Goal: Task Accomplishment & Management: Complete application form

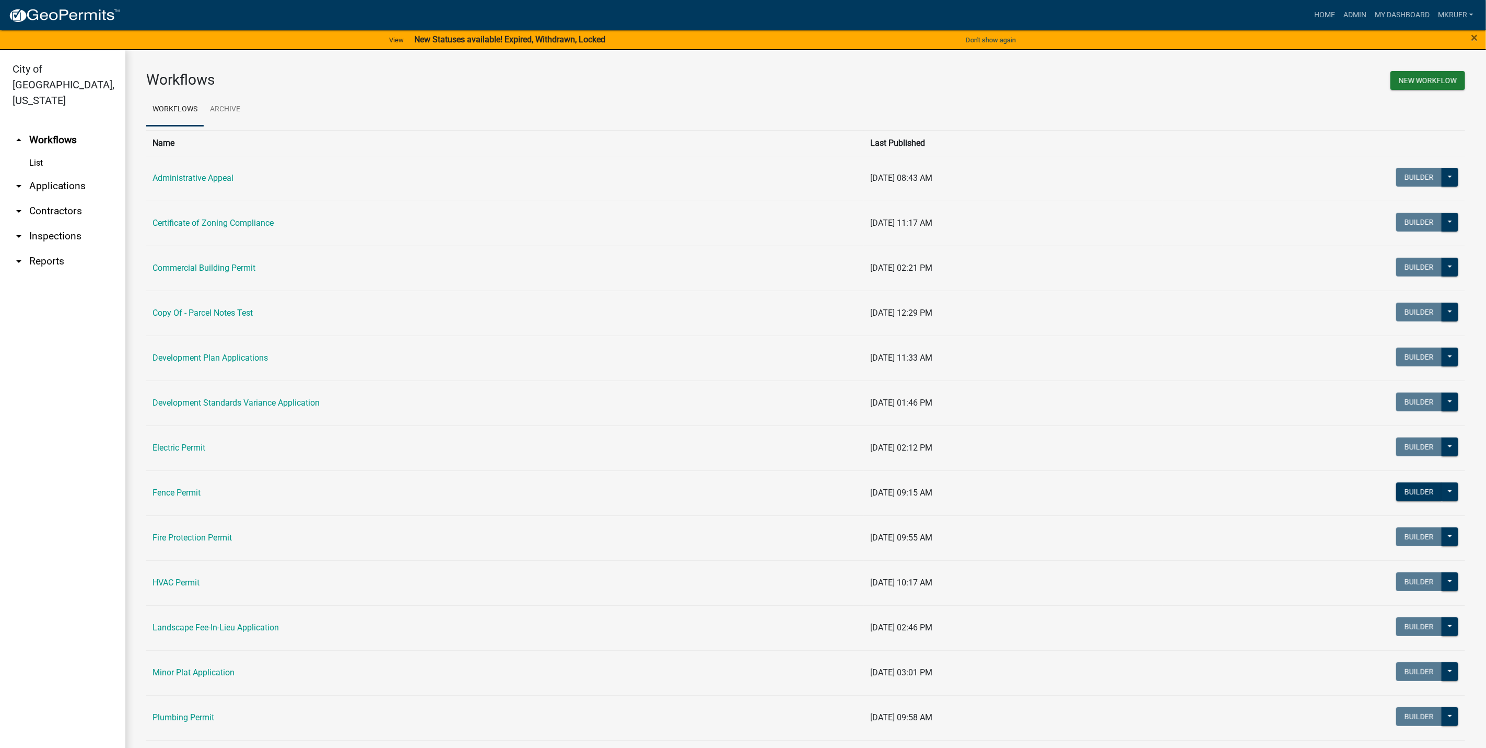
click at [46, 224] on link "arrow_drop_down Inspections" at bounding box center [62, 236] width 125 height 25
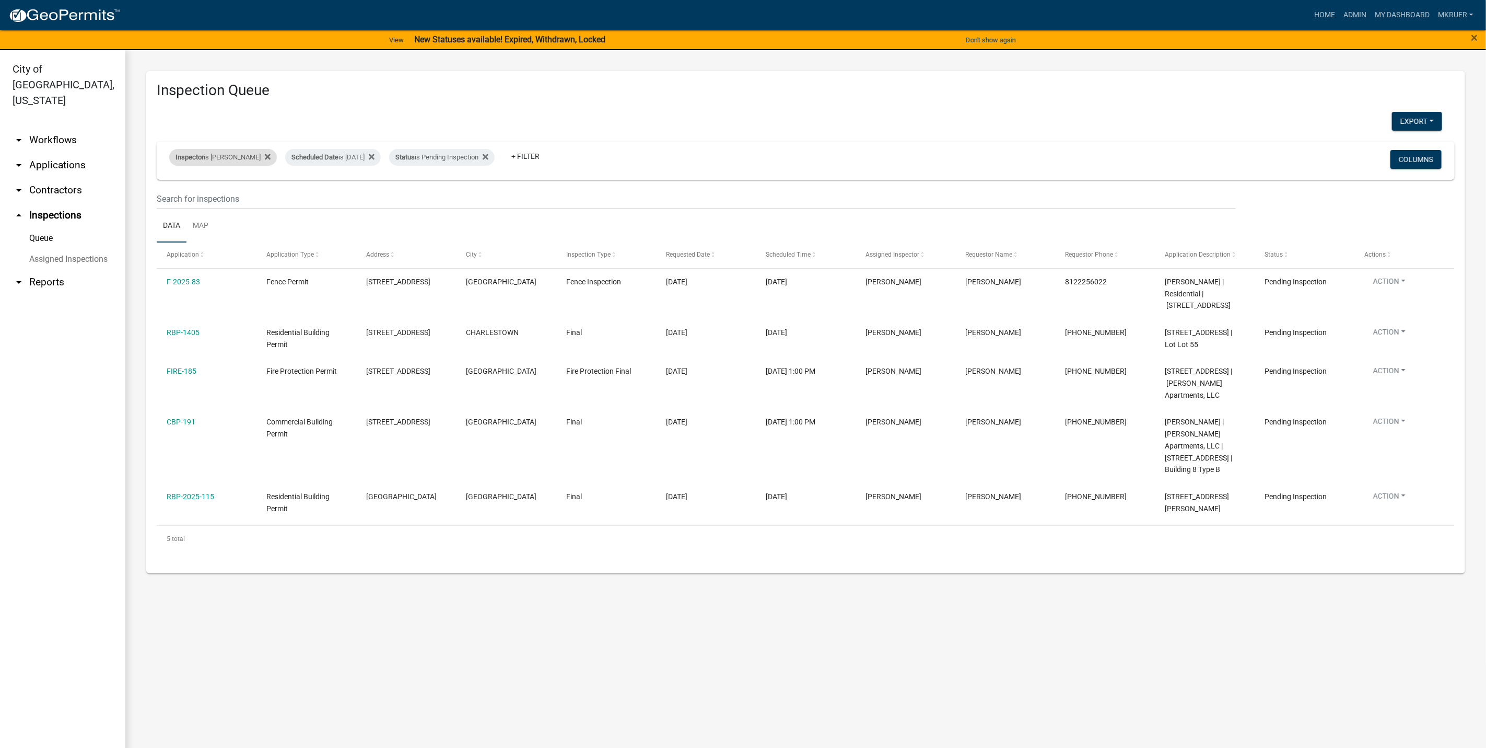
click at [228, 152] on div "Inspector is Mike Kruer" at bounding box center [223, 157] width 108 height 17
click at [189, 205] on select "Select an option None Shawn Jeremy Ramsey Mary Frey Chad Reischl Mike Kruer Har…" at bounding box center [215, 207] width 104 height 21
select select "13c97fbc-c819-4cee-844a-0db3d3c4db95"
click at [171, 197] on select "Select an option None Shawn Jeremy Ramsey Mary Frey Chad Reischl Mike Kruer Har…" at bounding box center [215, 207] width 104 height 21
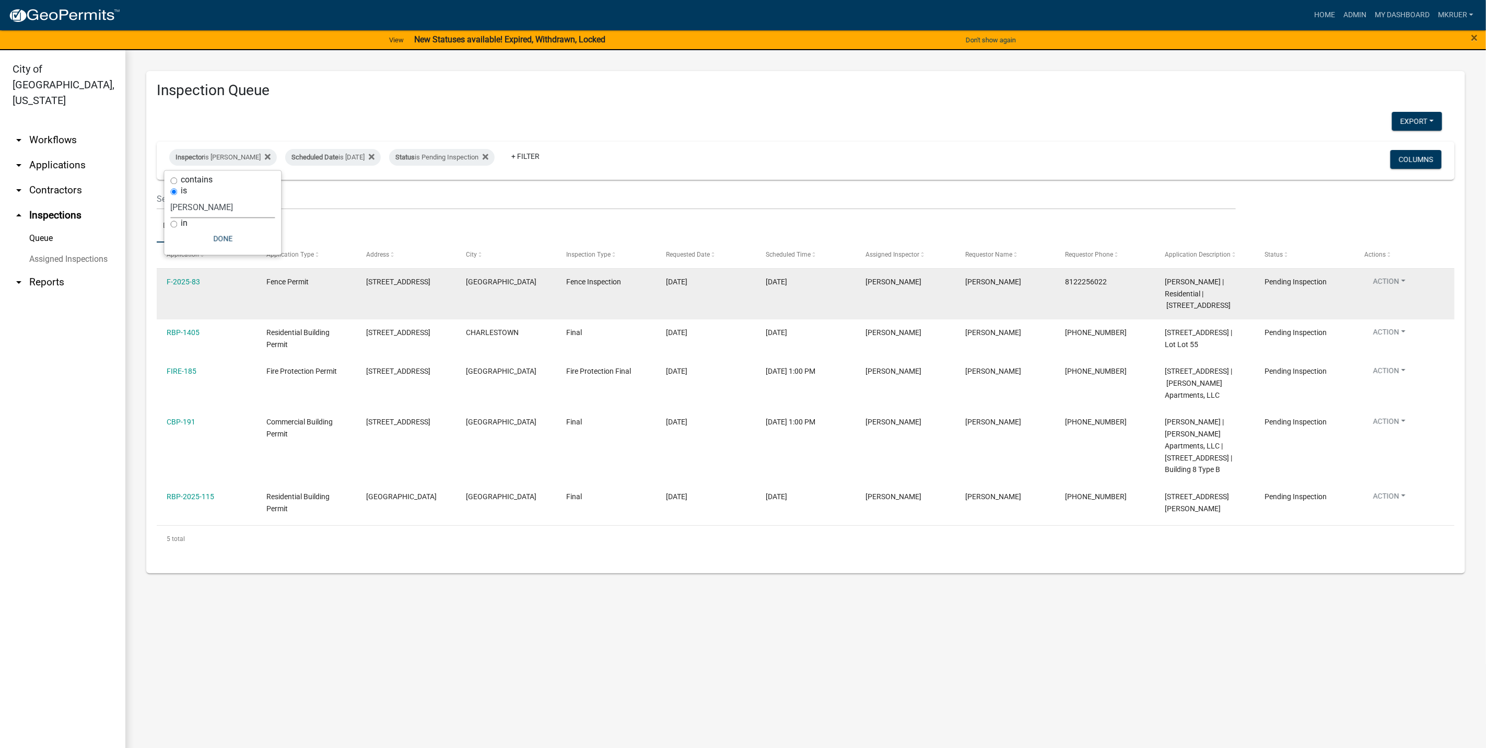
select select "3: 100"
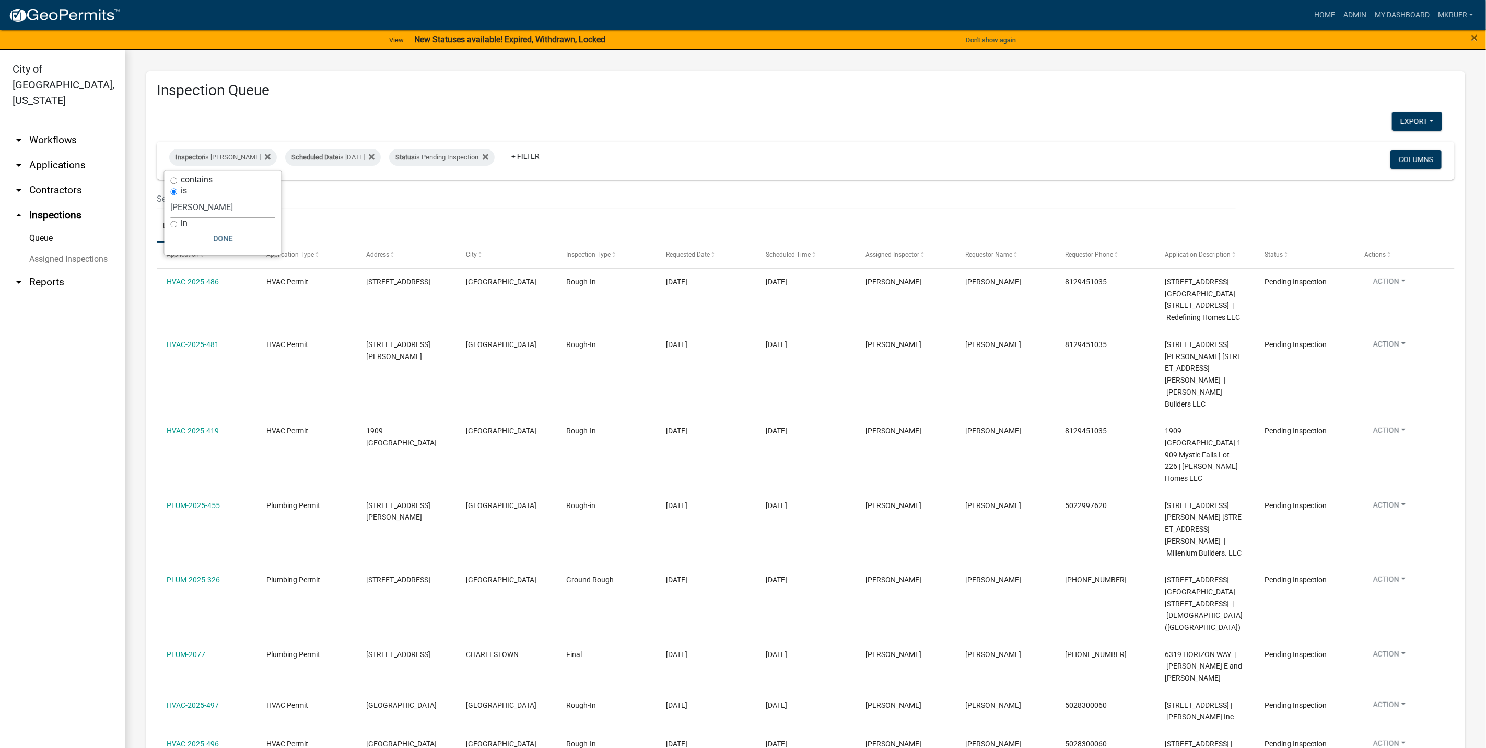
click at [228, 205] on select "Select an option None Shawn Jeremy Ramsey Mary Frey Chad Reischl Mike Kruer Har…" at bounding box center [223, 207] width 104 height 21
select select "36a8b8f0-2ef8-43e9-ae06-718f51af8d36"
click at [171, 197] on select "Select an option None Shawn Jeremy Ramsey Mary Frey Chad Reischl Mike Kruer Har…" at bounding box center [223, 207] width 104 height 21
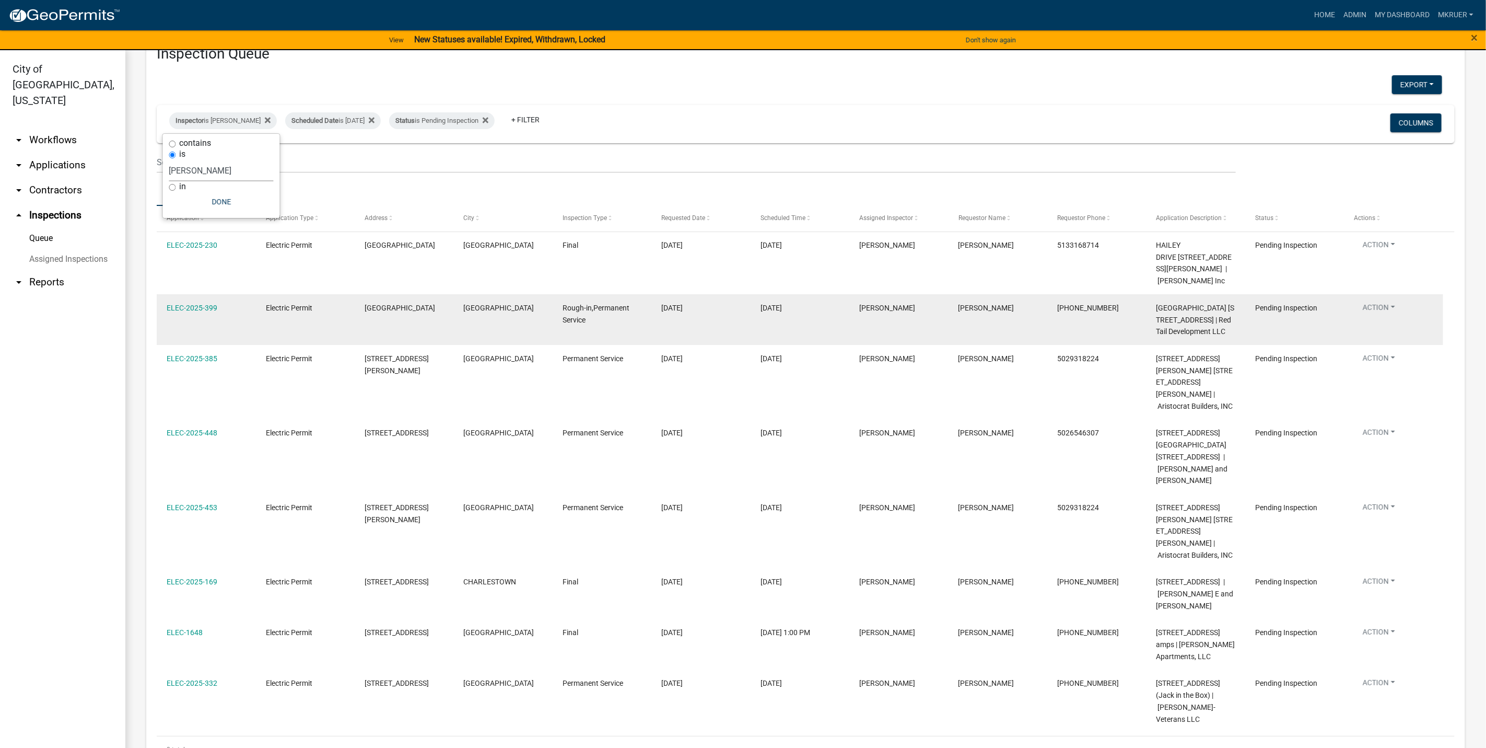
scroll to position [57, 0]
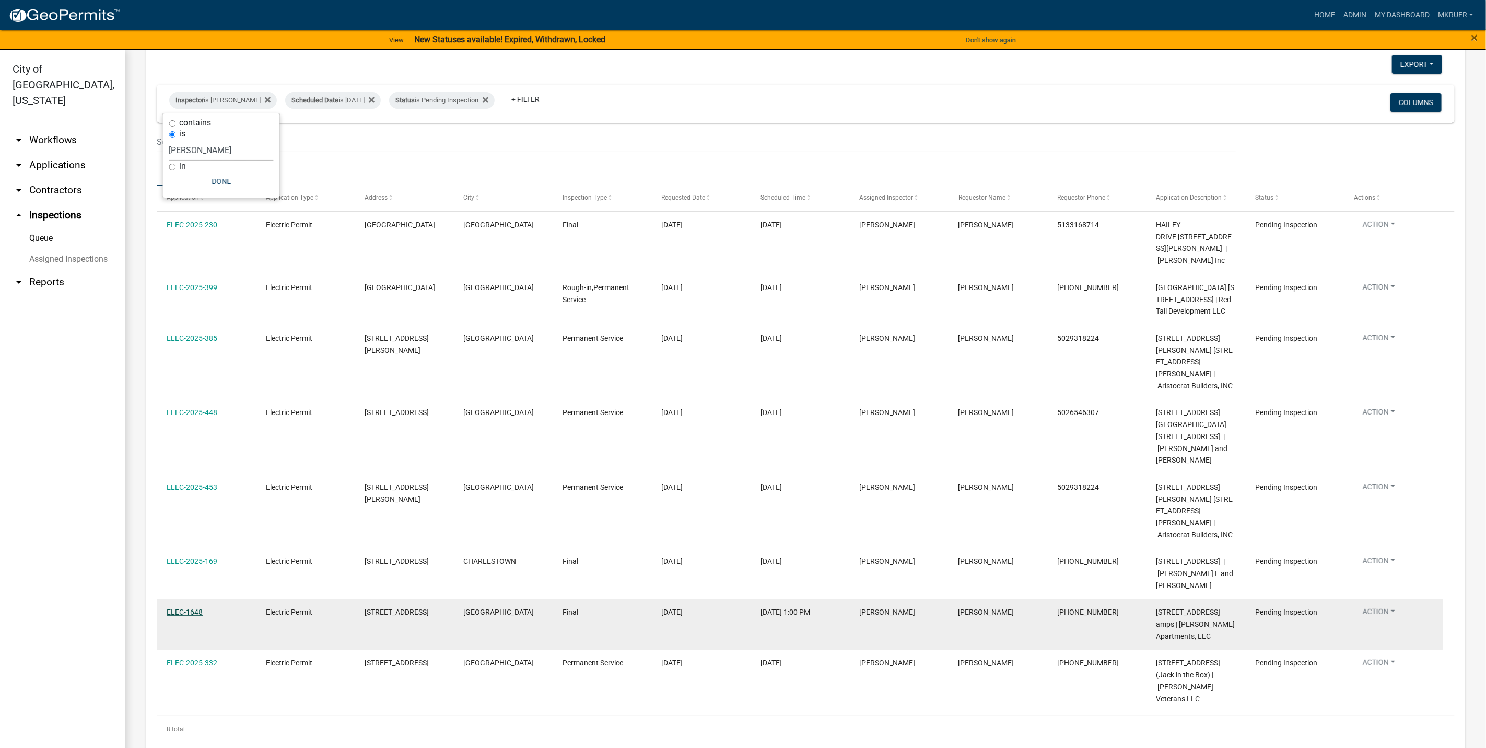
click at [179, 608] on link "ELEC-1648" at bounding box center [185, 612] width 36 height 8
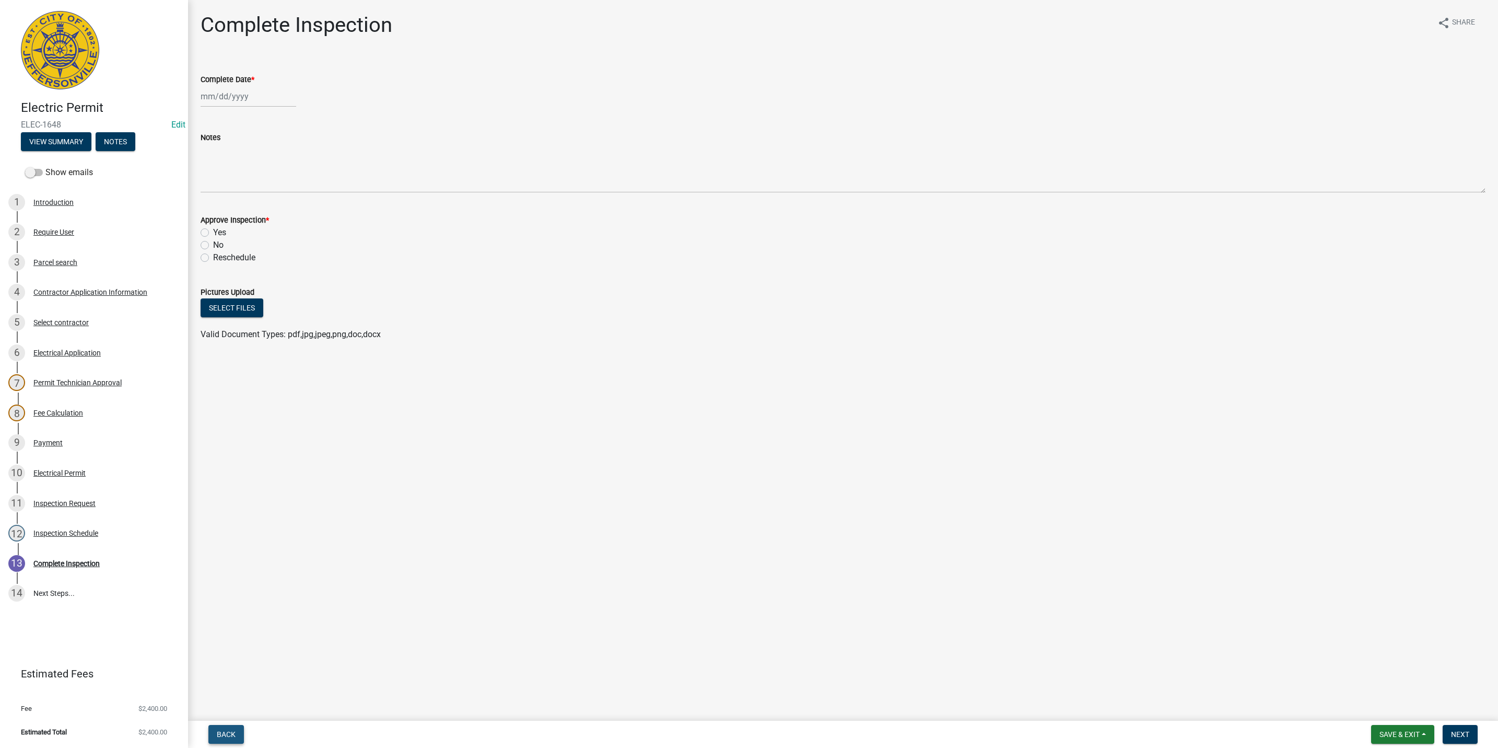
click at [227, 732] on span "Back" at bounding box center [226, 734] width 19 height 8
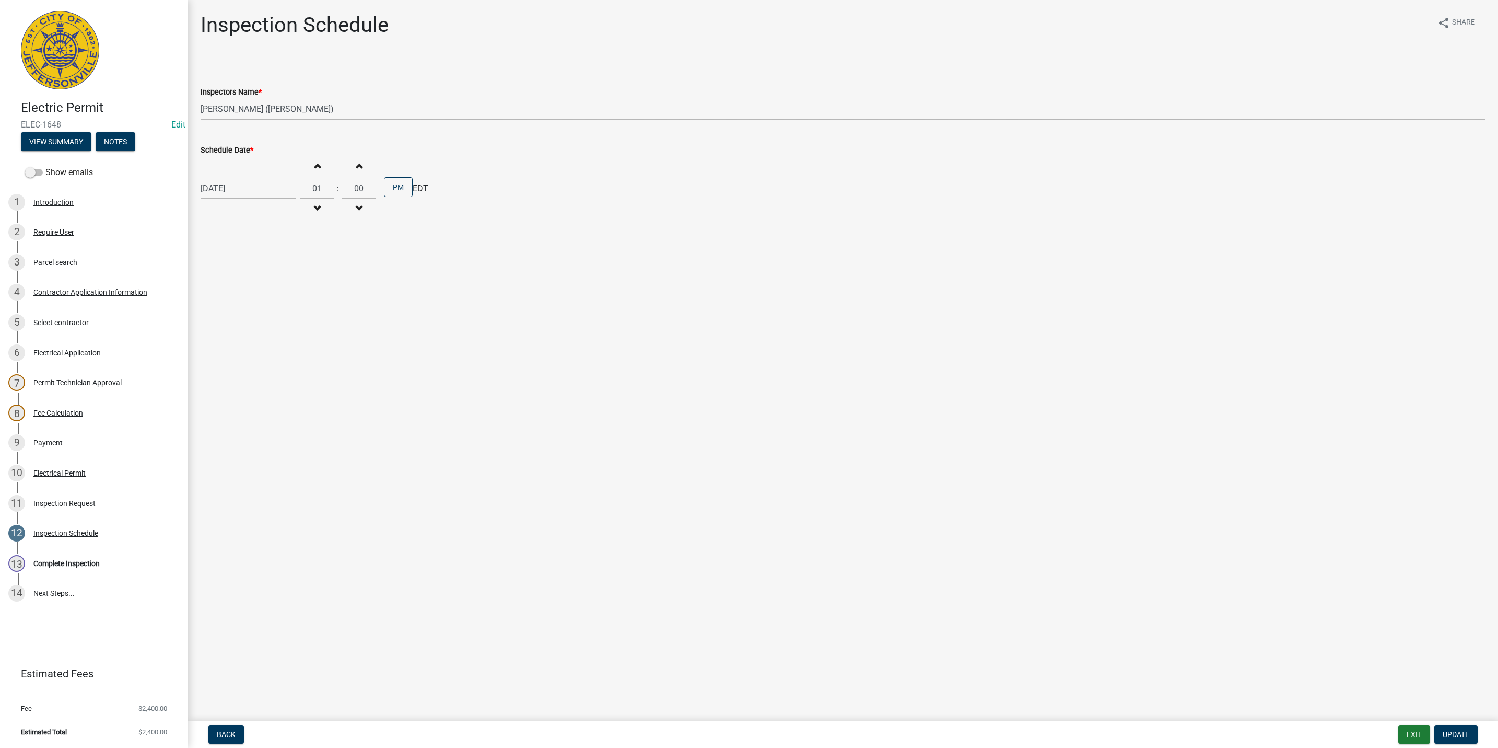
click at [244, 110] on select "Select Item... [PERSON_NAME] ([PERSON_NAME]) [PERSON_NAME] ([PERSON_NAME]) mkru…" at bounding box center [843, 108] width 1285 height 21
select select "fdb3bcc6-ce93-4663-8a18-5c08884dd177"
click at [201, 98] on select "Select Item... [PERSON_NAME] ([PERSON_NAME]) [PERSON_NAME] ([PERSON_NAME]) mkru…" at bounding box center [843, 108] width 1285 height 21
click at [1449, 734] on span "Update" at bounding box center [1456, 734] width 27 height 8
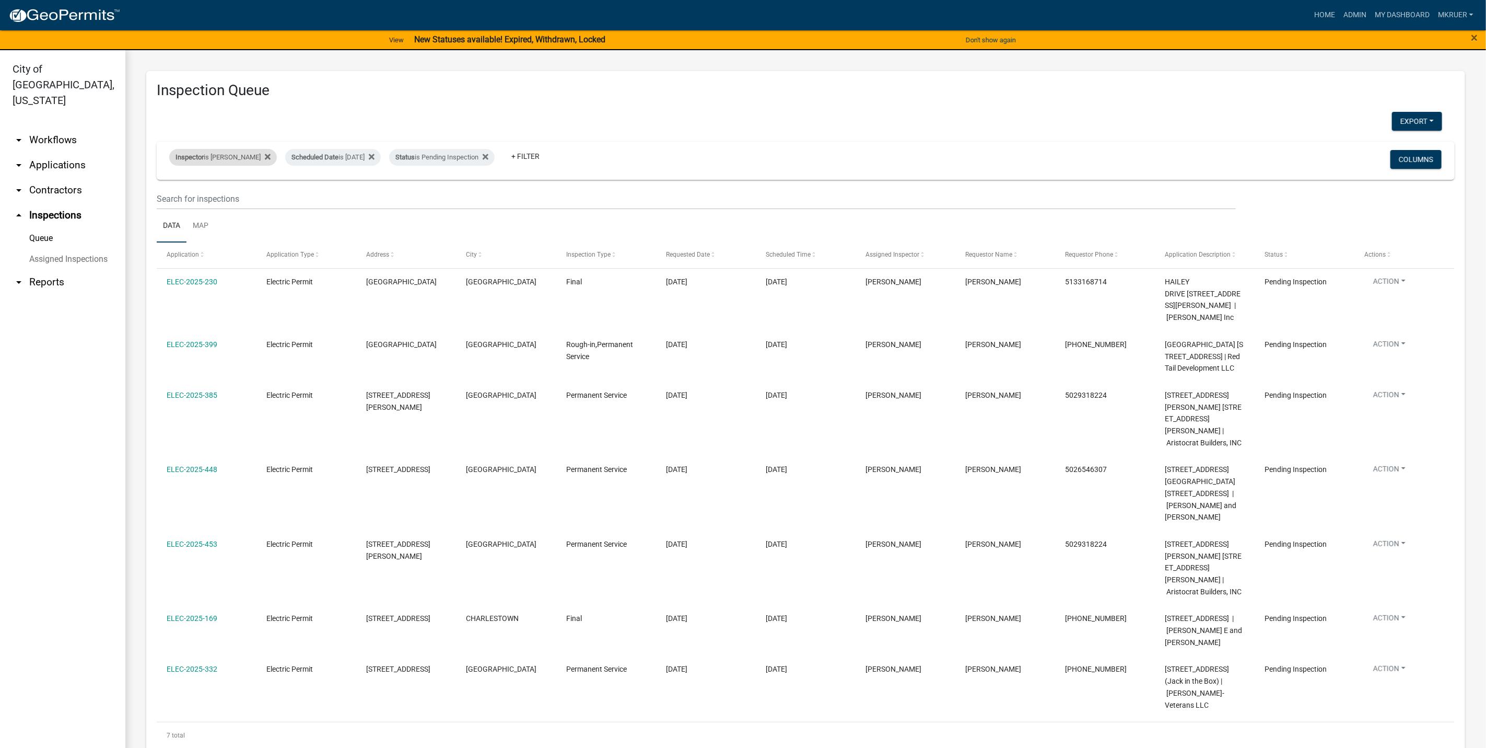
click at [242, 157] on div "Inspector is Harold Satterly" at bounding box center [223, 157] width 108 height 17
click at [187, 207] on select "Select an option None Shawn Jeremy Ramsey Mary Frey Chad Reischl Mike Kruer Har…" at bounding box center [221, 207] width 104 height 21
select select "fdb3bcc6-ce93-4663-8a18-5c08884dd177"
click at [169, 197] on select "Select an option None Shawn Jeremy Ramsey Mary Frey Chad Reischl Mike Kruer Har…" at bounding box center [221, 207] width 104 height 21
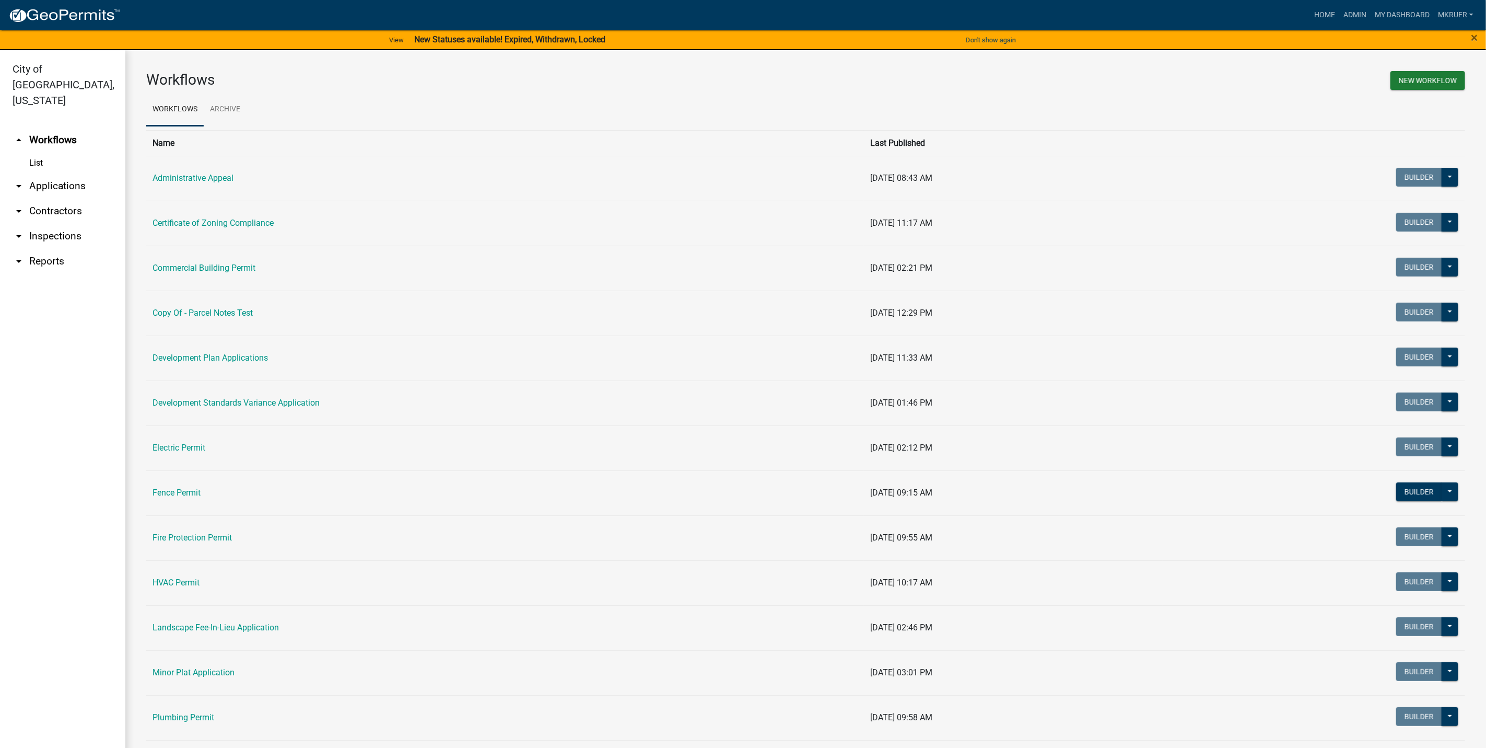
click at [46, 224] on link "arrow_drop_down Inspections" at bounding box center [62, 236] width 125 height 25
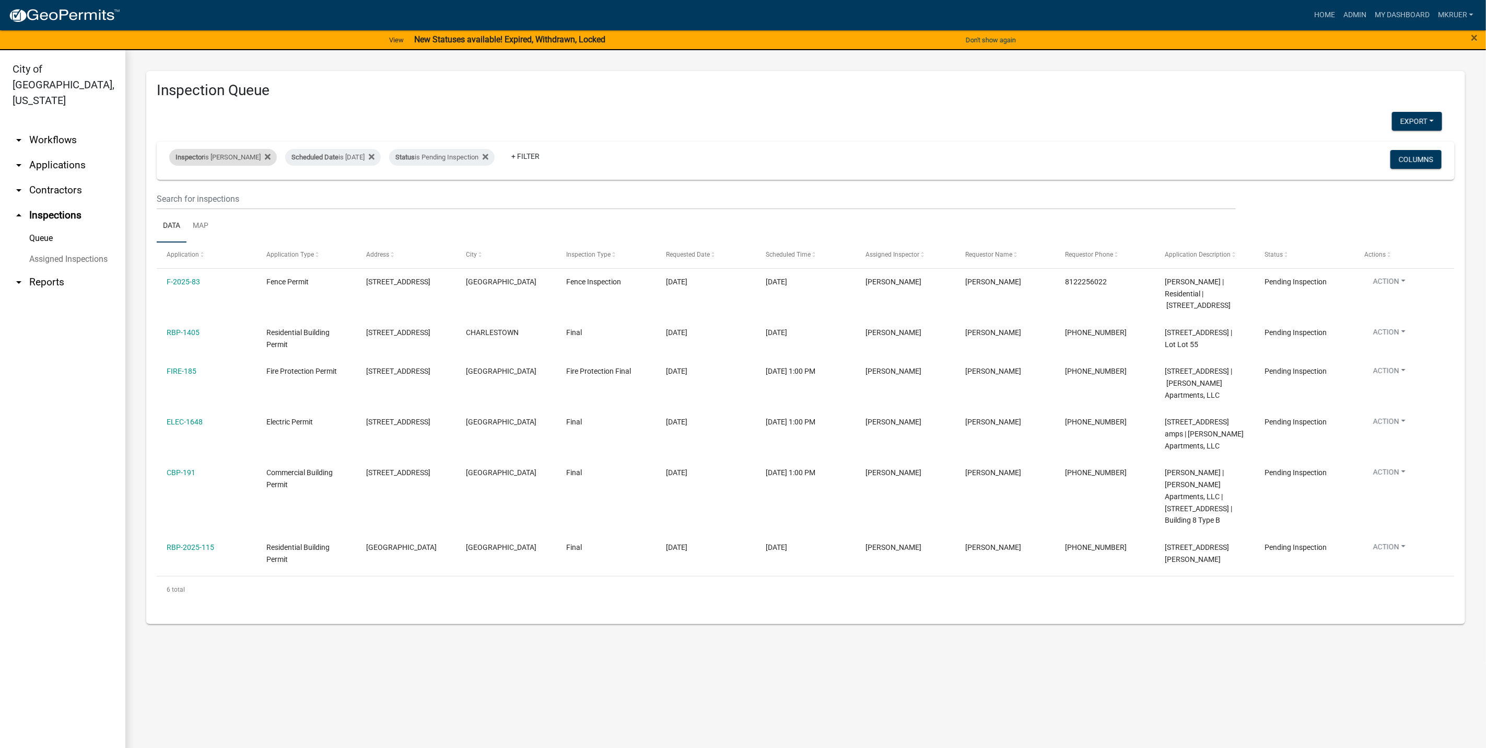
click at [230, 156] on div "Inspector is Mike Kruer" at bounding box center [223, 157] width 108 height 17
click at [187, 204] on select "Select an option None Shawn Jeremy Ramsey Mary Frey Chad Reischl Mike Kruer Har…" at bounding box center [215, 207] width 104 height 21
click at [169, 197] on select "Select an option None Shawn Jeremy Ramsey Mary Frey Chad Reischl Mike Kruer Har…" at bounding box center [215, 207] width 104 height 21
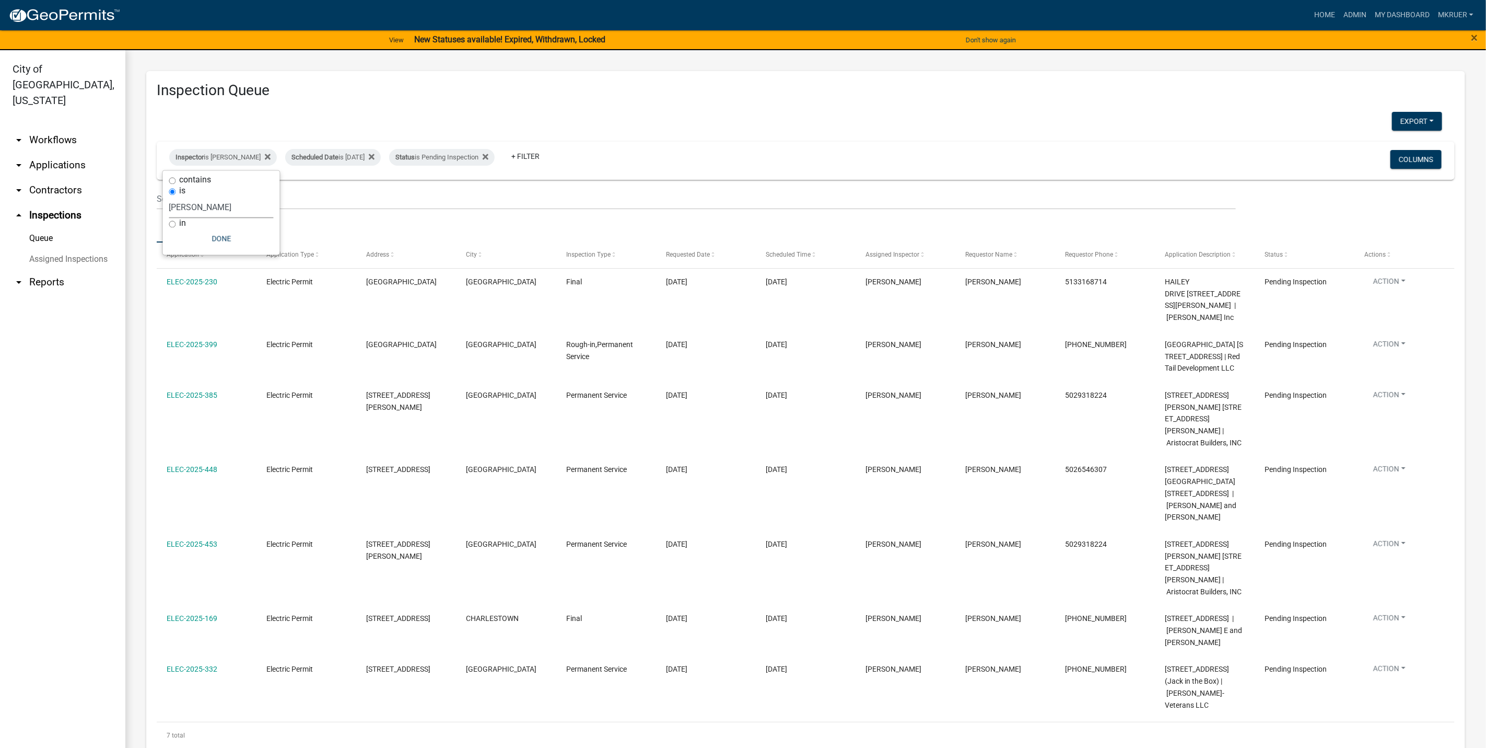
click at [215, 204] on select "Select an option None Shawn Jeremy Ramsey Mary Frey Chad Reischl Mike Kruer Har…" at bounding box center [221, 207] width 104 height 21
select select "13c97fbc-c819-4cee-844a-0db3d3c4db95"
click at [171, 197] on select "Select an option None Shawn Jeremy Ramsey Mary Frey Chad Reischl Mike Kruer Har…" at bounding box center [221, 207] width 104 height 21
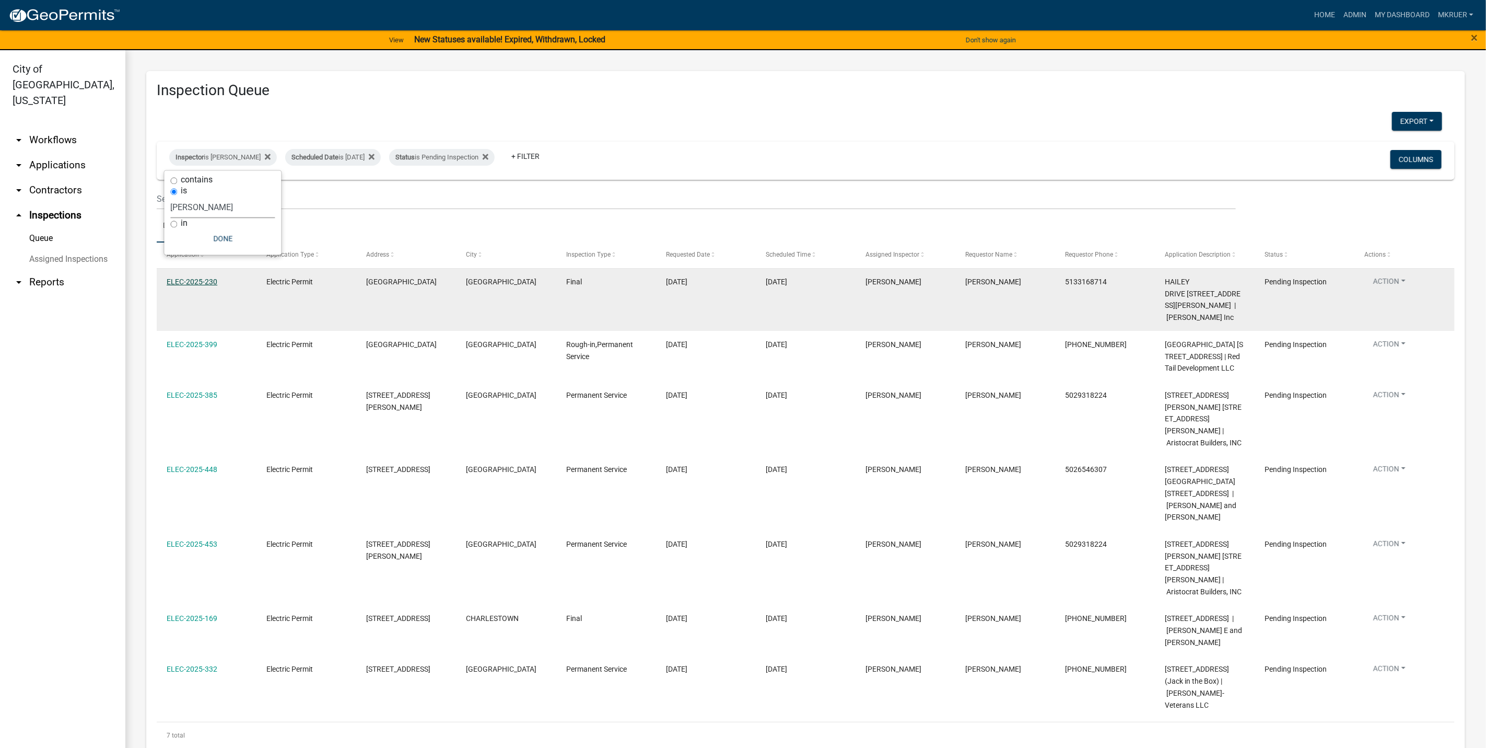
select select "3: 100"
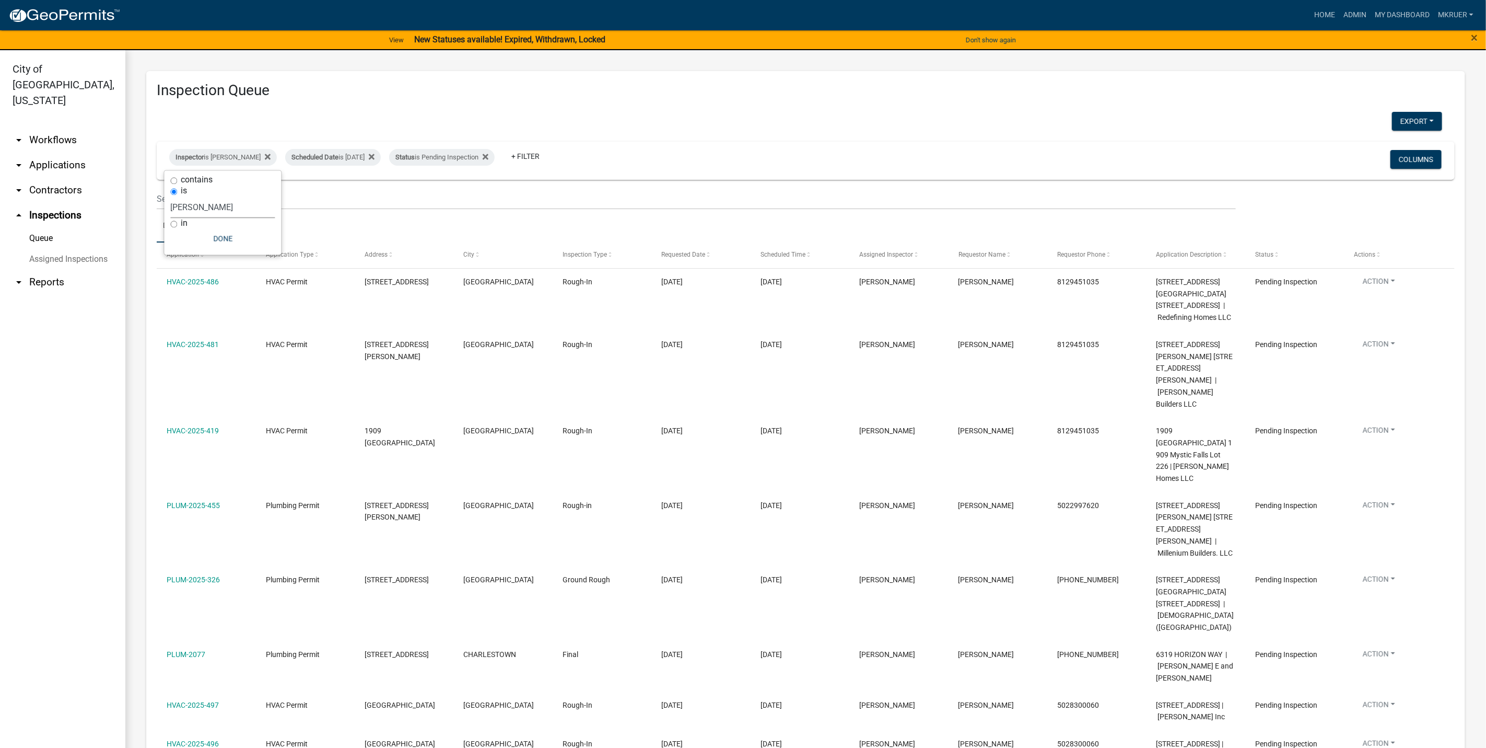
click at [197, 207] on select "Select an option None Shawn Jeremy Ramsey Mary Frey Chad Reischl Mike Kruer Har…" at bounding box center [223, 207] width 104 height 21
select select "fdb3bcc6-ce93-4663-8a18-5c08884dd177"
click at [171, 197] on select "Select an option None Shawn Jeremy Ramsey Mary Frey Chad Reischl Mike Kruer Har…" at bounding box center [223, 207] width 104 height 21
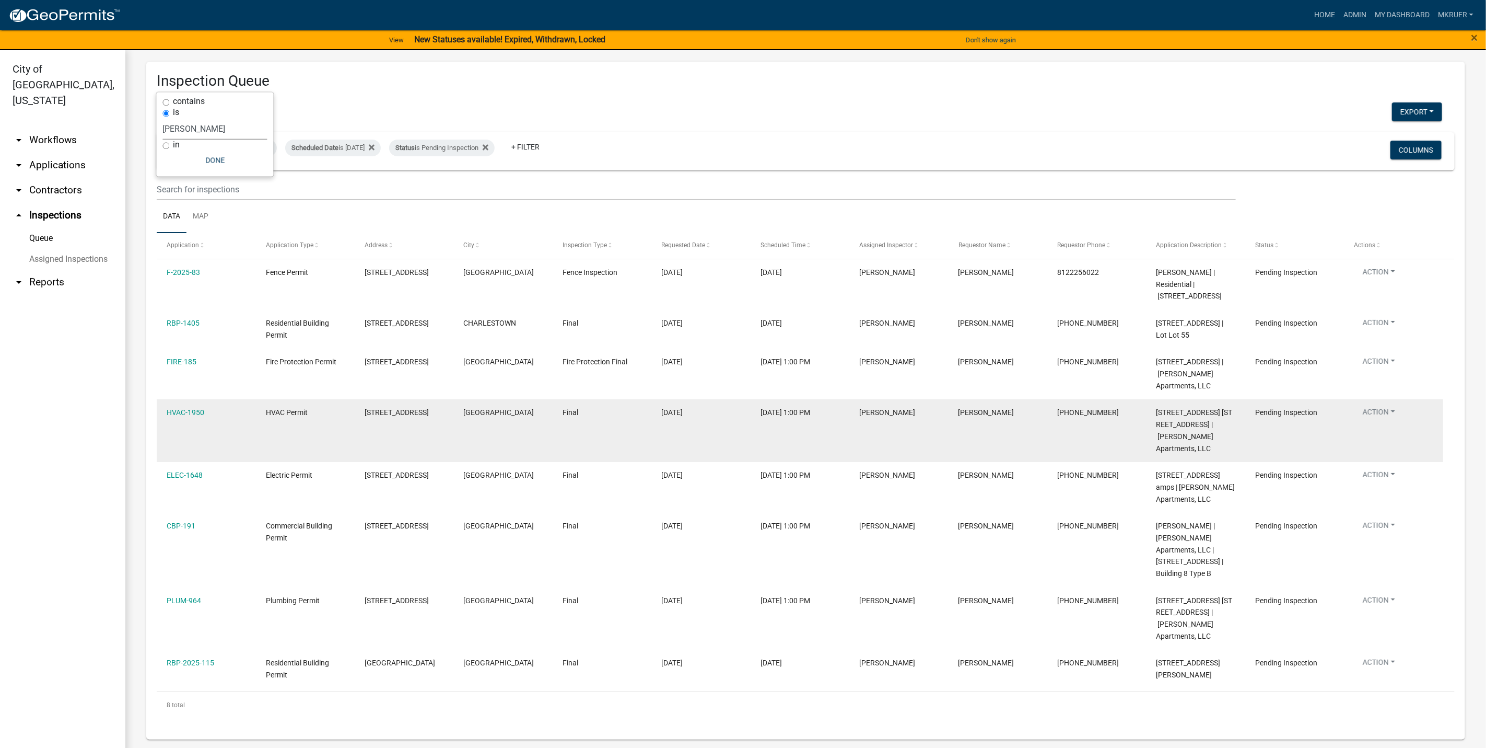
scroll to position [80, 0]
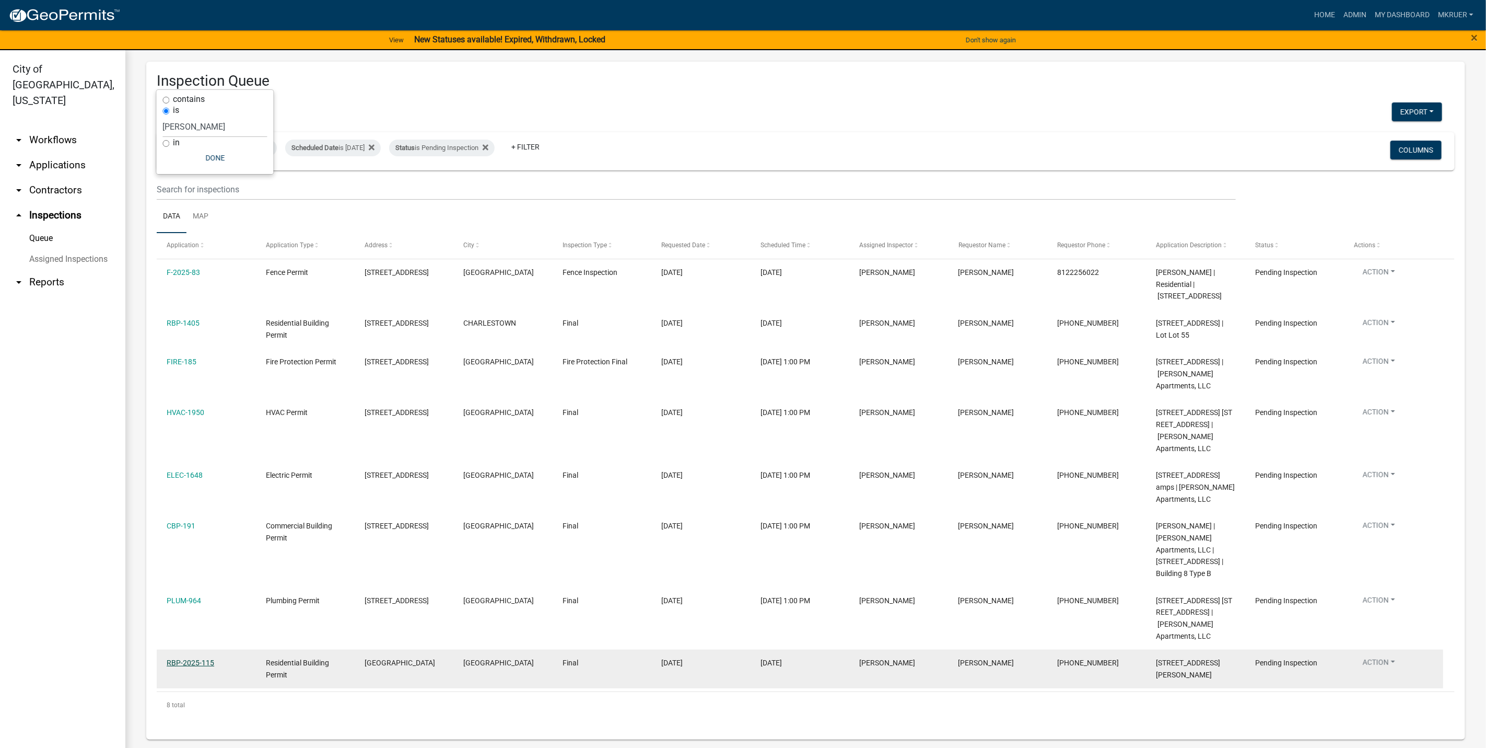
click at [177, 662] on link "RBP-2025-115" at bounding box center [191, 662] width 48 height 8
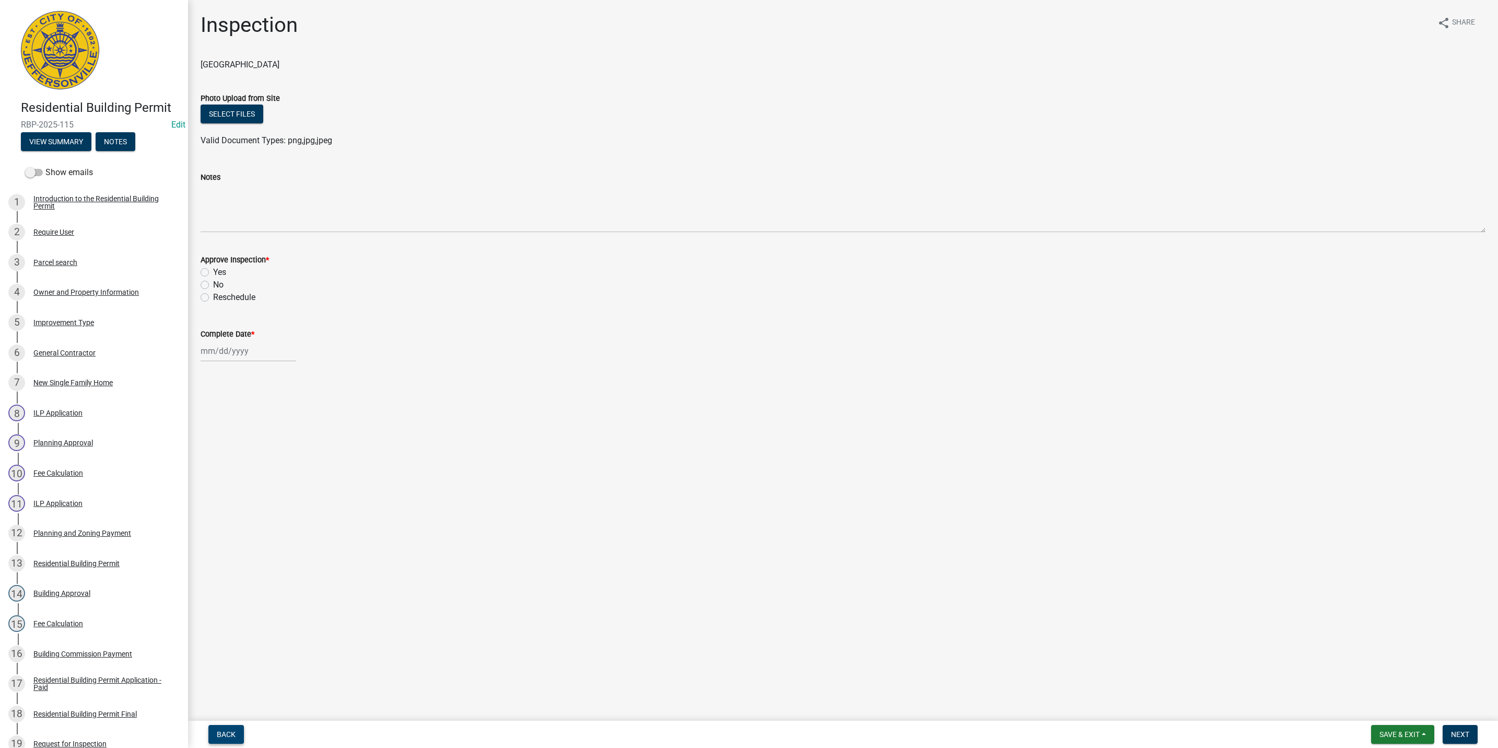
click at [231, 732] on span "Back" at bounding box center [226, 734] width 19 height 8
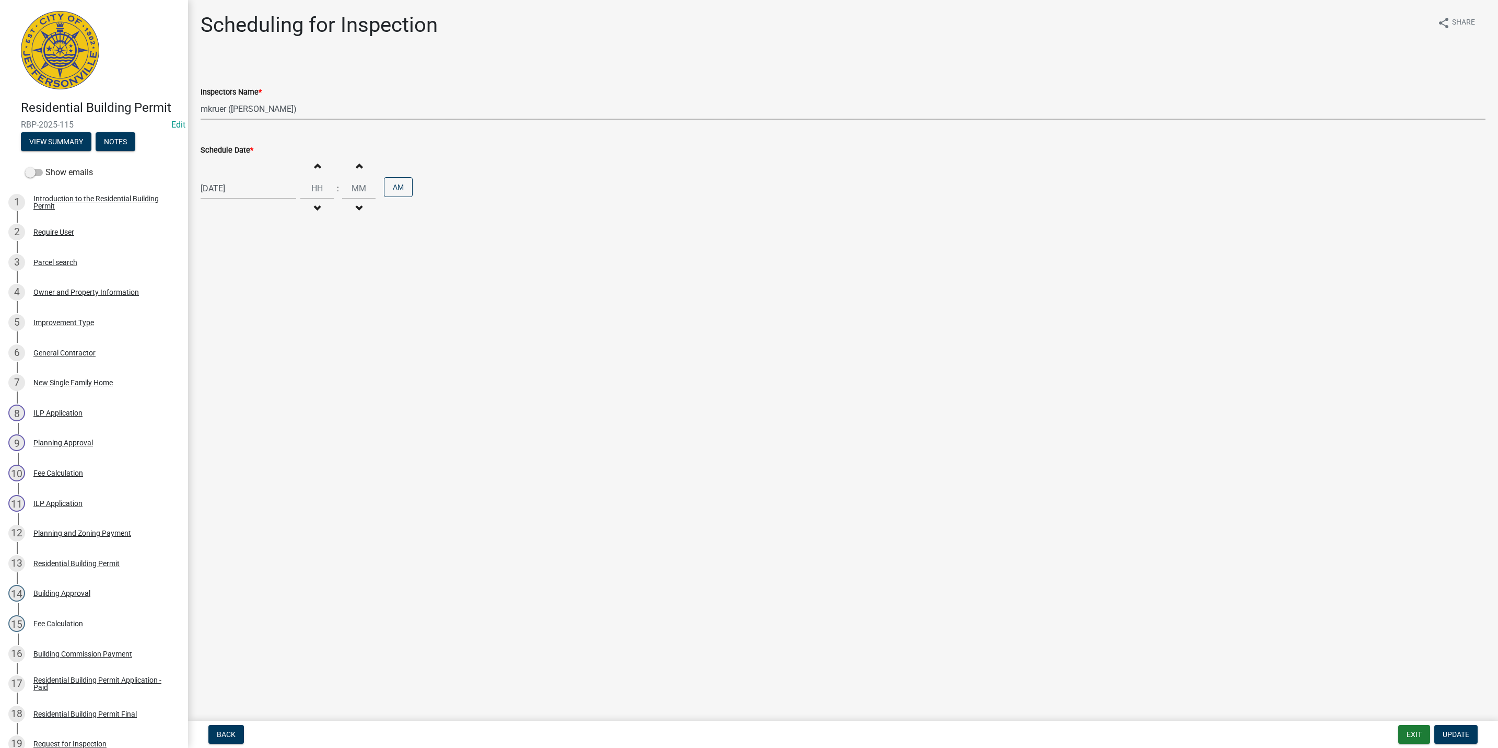
click at [230, 107] on select "Select Item... [PERSON_NAME] ([PERSON_NAME]) [PERSON_NAME] ([PERSON_NAME]) mkru…" at bounding box center [843, 108] width 1285 height 21
select select "13c97fbc-c819-4cee-844a-0db3d3c4db95"
click at [201, 98] on select "Select Item... [PERSON_NAME] ([PERSON_NAME]) [PERSON_NAME] ([PERSON_NAME]) mkru…" at bounding box center [843, 108] width 1285 height 21
click at [1445, 732] on span "Update" at bounding box center [1456, 734] width 27 height 8
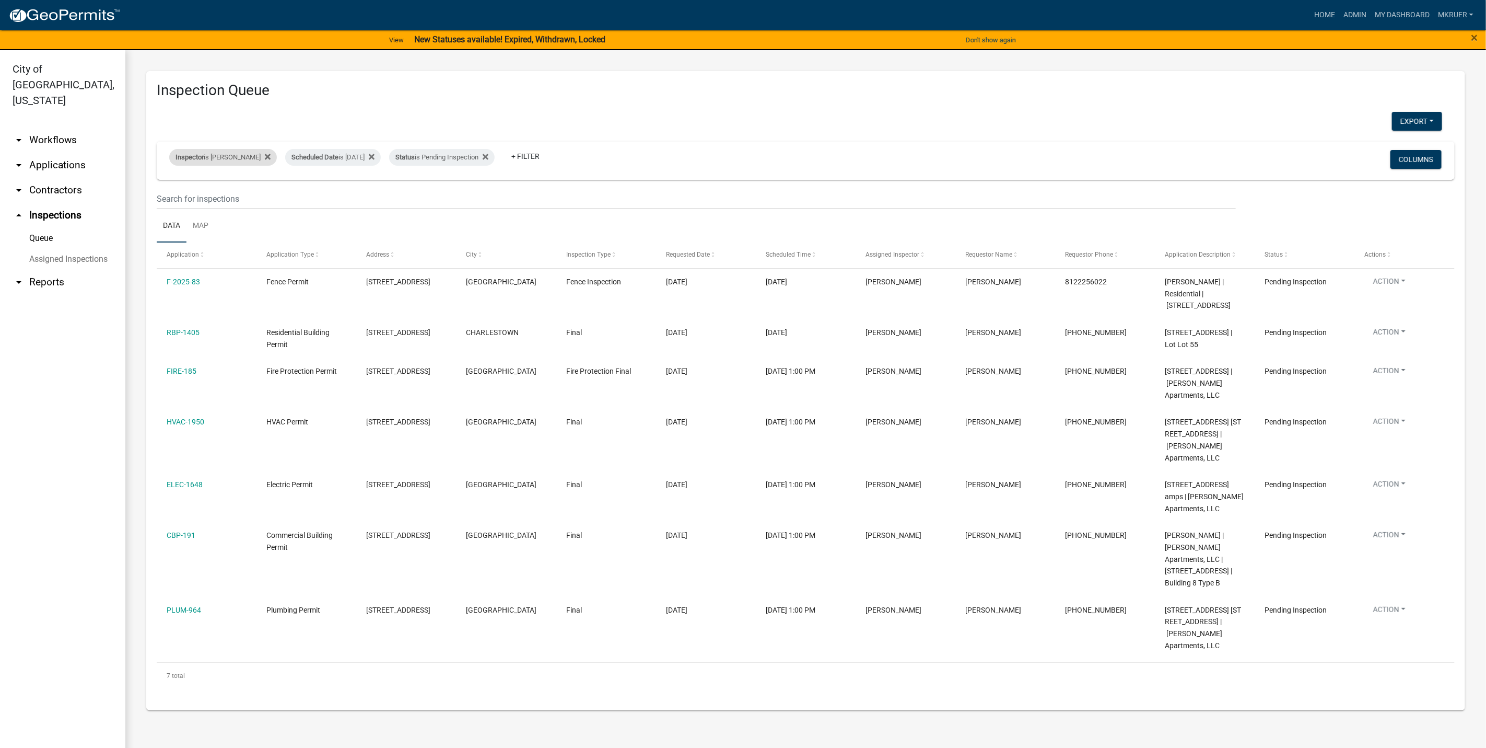
click at [228, 158] on div "Inspector is Mike Kruer" at bounding box center [223, 157] width 108 height 17
click at [199, 205] on select "Select an option None Shawn Jeremy Ramsey Mary Frey Chad Reischl Mike Kruer Har…" at bounding box center [215, 207] width 104 height 21
select select "13c97fbc-c819-4cee-844a-0db3d3c4db95"
click at [171, 197] on select "Select an option None Shawn Jeremy Ramsey Mary Frey Chad Reischl Mike Kruer Har…" at bounding box center [215, 207] width 104 height 21
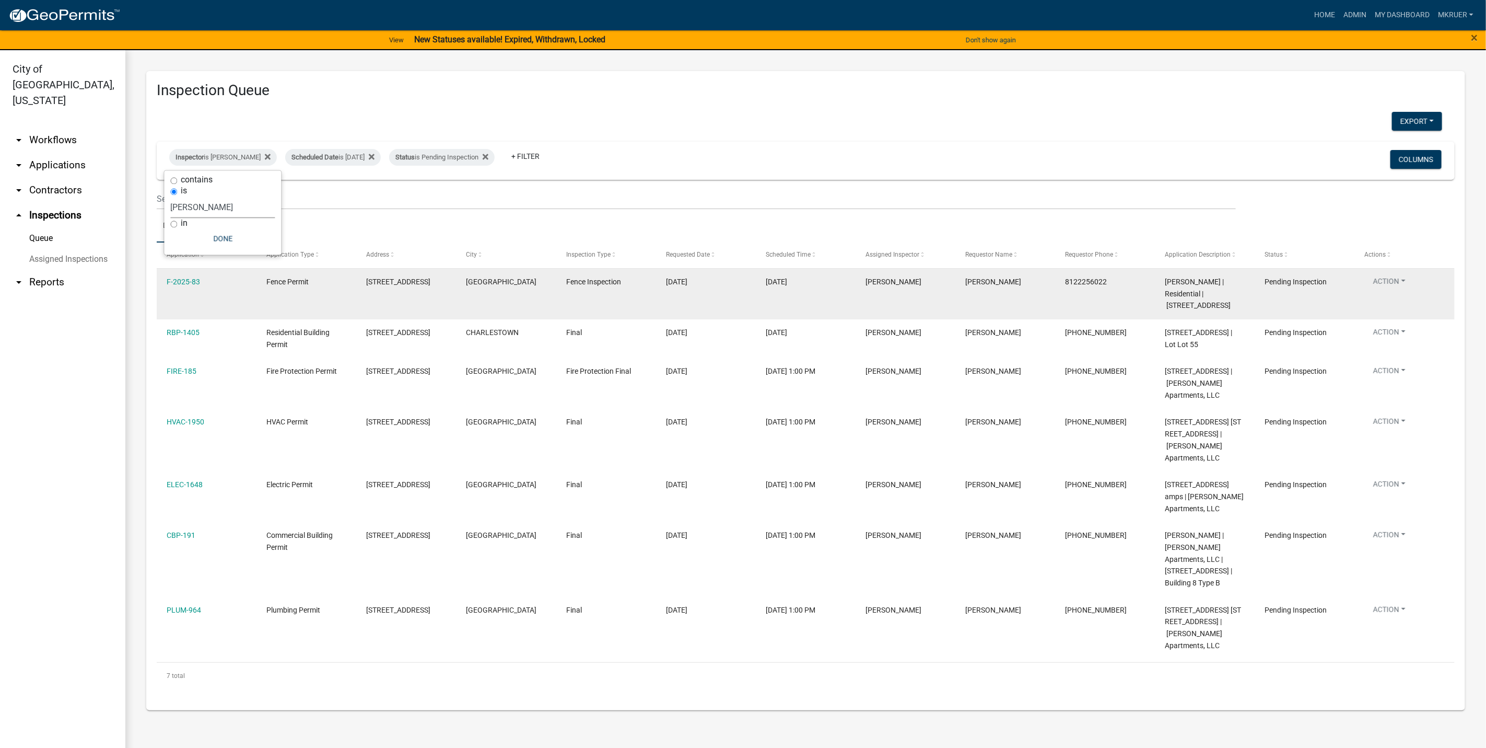
select select "3: 100"
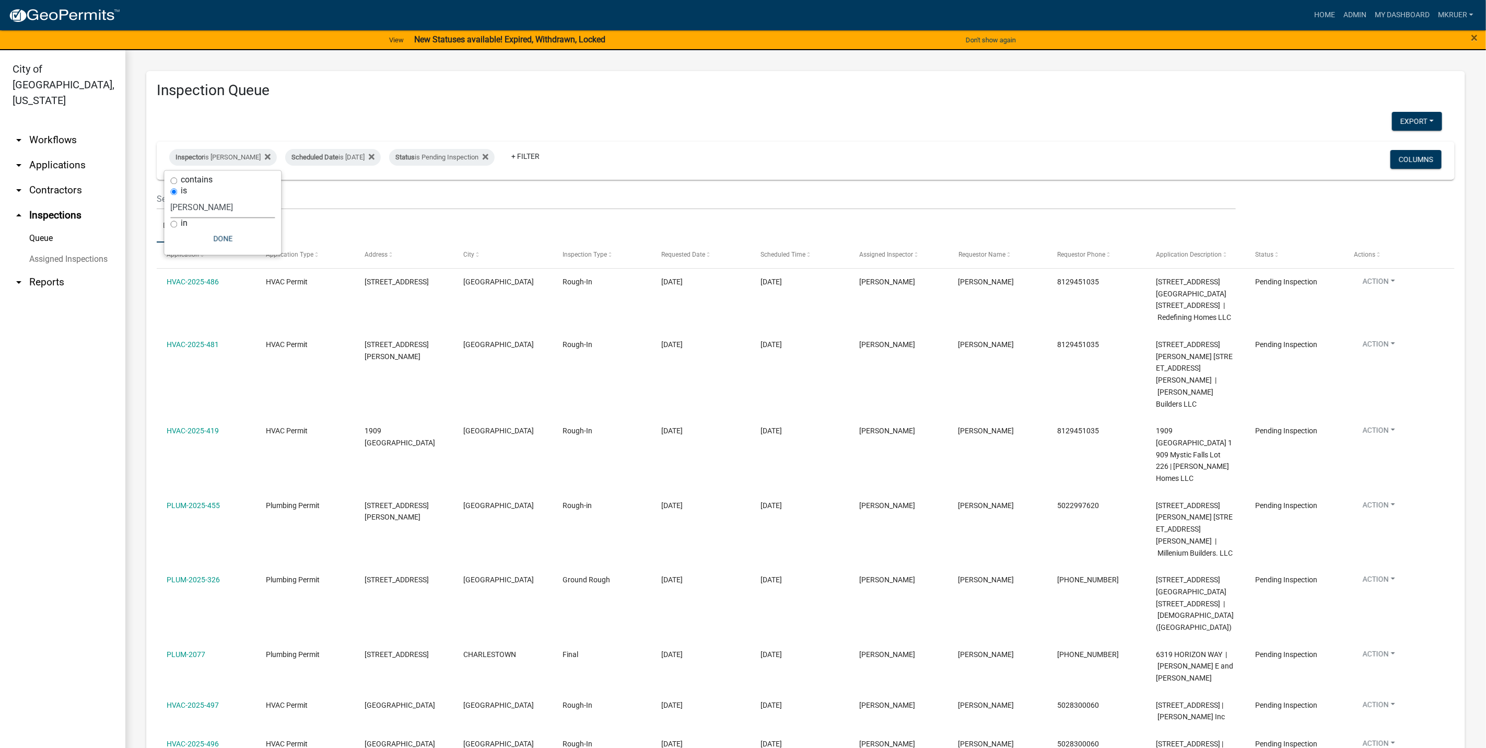
click at [204, 207] on select "Select an option None Shawn Jeremy Ramsey Mary Frey Chad Reischl Mike Kruer Har…" at bounding box center [223, 207] width 104 height 21
select select "36a8b8f0-2ef8-43e9-ae06-718f51af8d36"
click at [171, 197] on select "Select an option None Shawn Jeremy Ramsey Mary Frey Chad Reischl Mike Kruer Har…" at bounding box center [223, 207] width 104 height 21
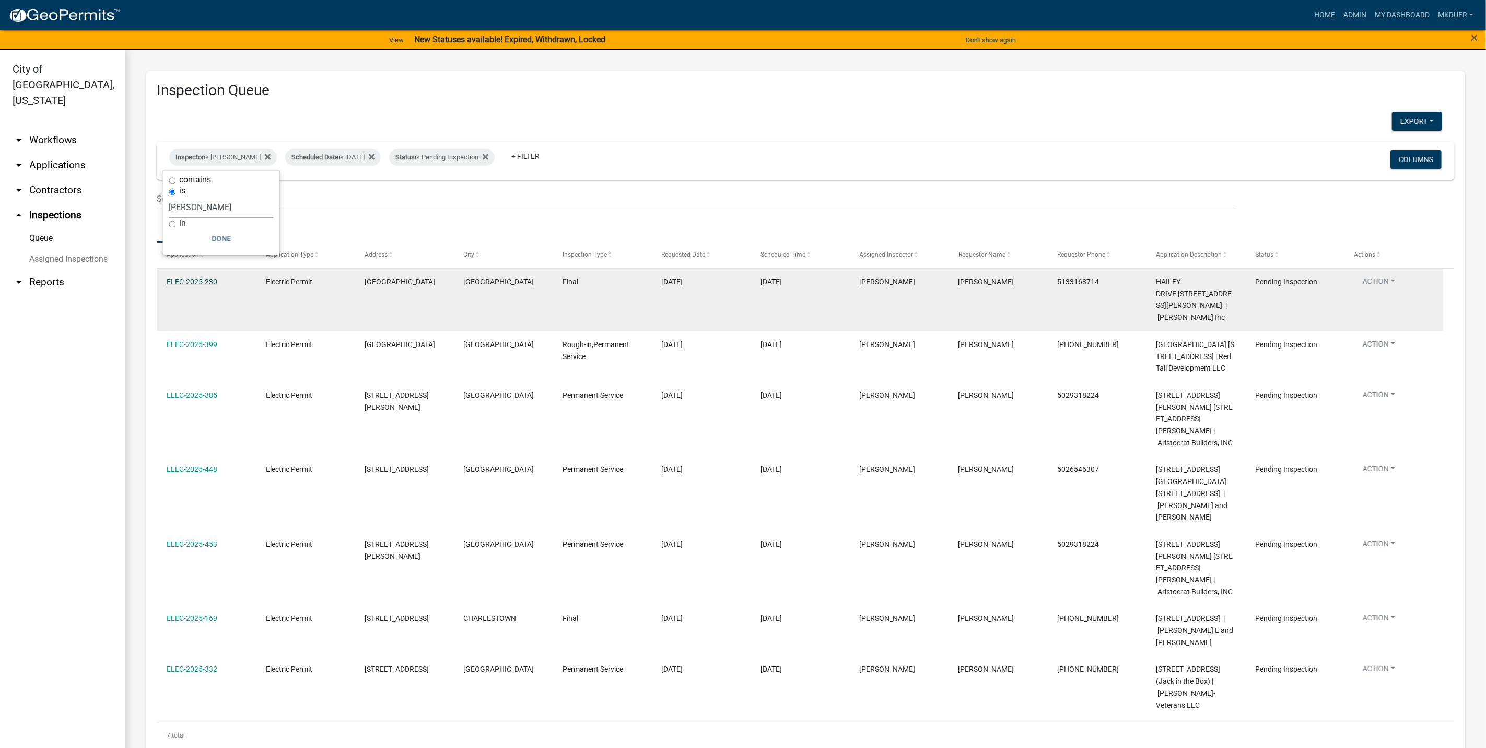
click at [191, 279] on link "ELEC-2025-230" at bounding box center [192, 281] width 51 height 8
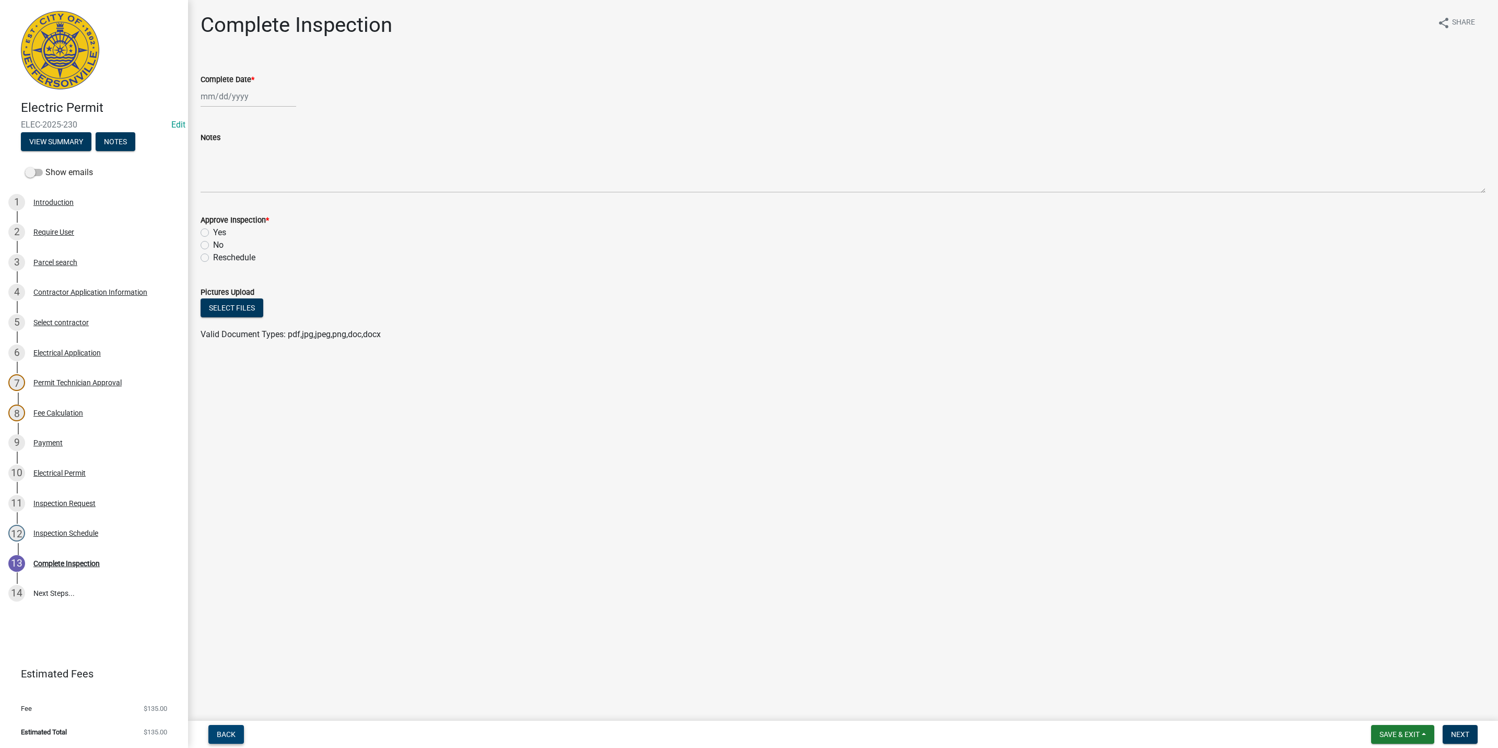
click at [229, 734] on span "Back" at bounding box center [226, 734] width 19 height 8
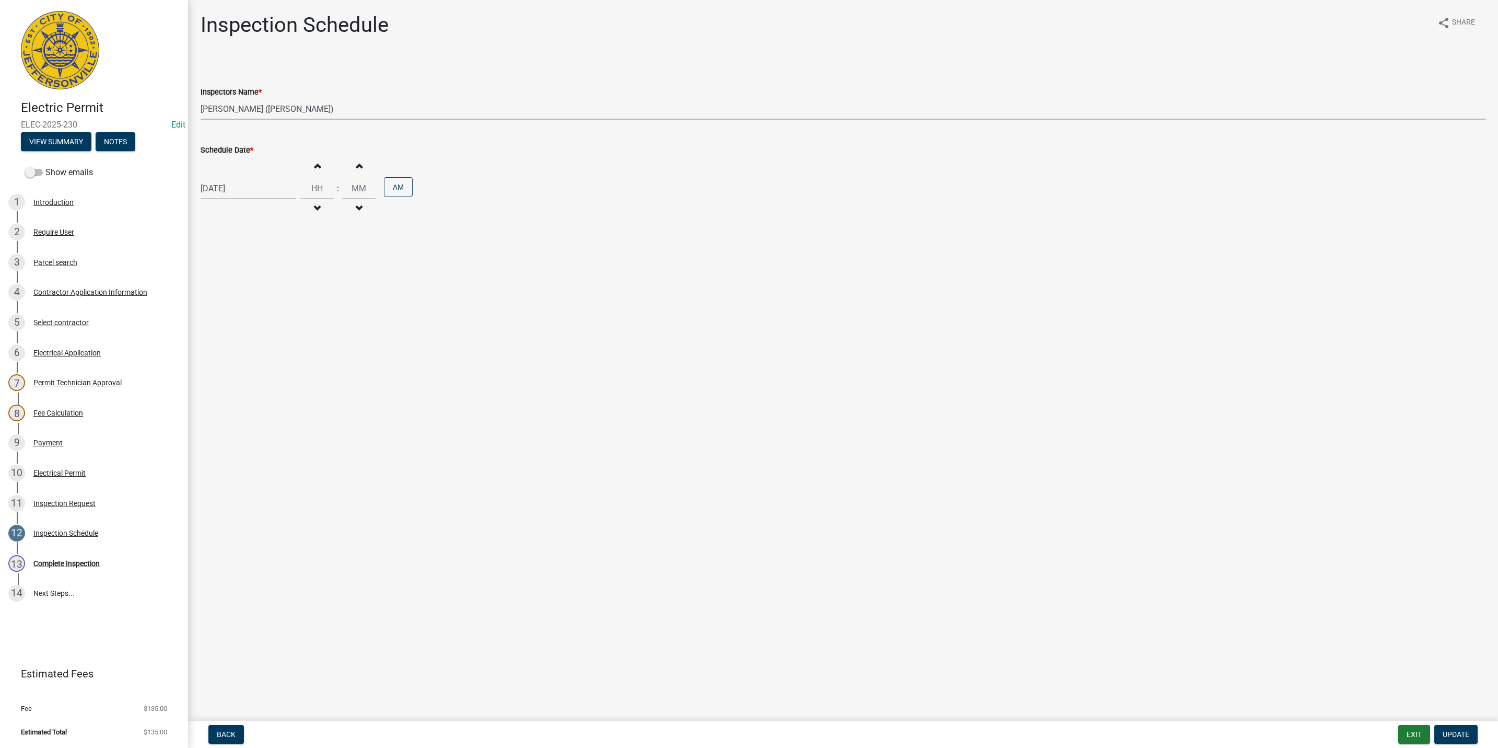
click at [252, 107] on select "Select Item... [PERSON_NAME] ([PERSON_NAME]) [PERSON_NAME] ([PERSON_NAME]) mkru…" at bounding box center [843, 108] width 1285 height 21
select select "13c97fbc-c819-4cee-844a-0db3d3c4db95"
click at [201, 98] on select "Select Item... [PERSON_NAME] ([PERSON_NAME]) [PERSON_NAME] ([PERSON_NAME]) mkru…" at bounding box center [843, 108] width 1285 height 21
click at [1458, 735] on span "Update" at bounding box center [1456, 734] width 27 height 8
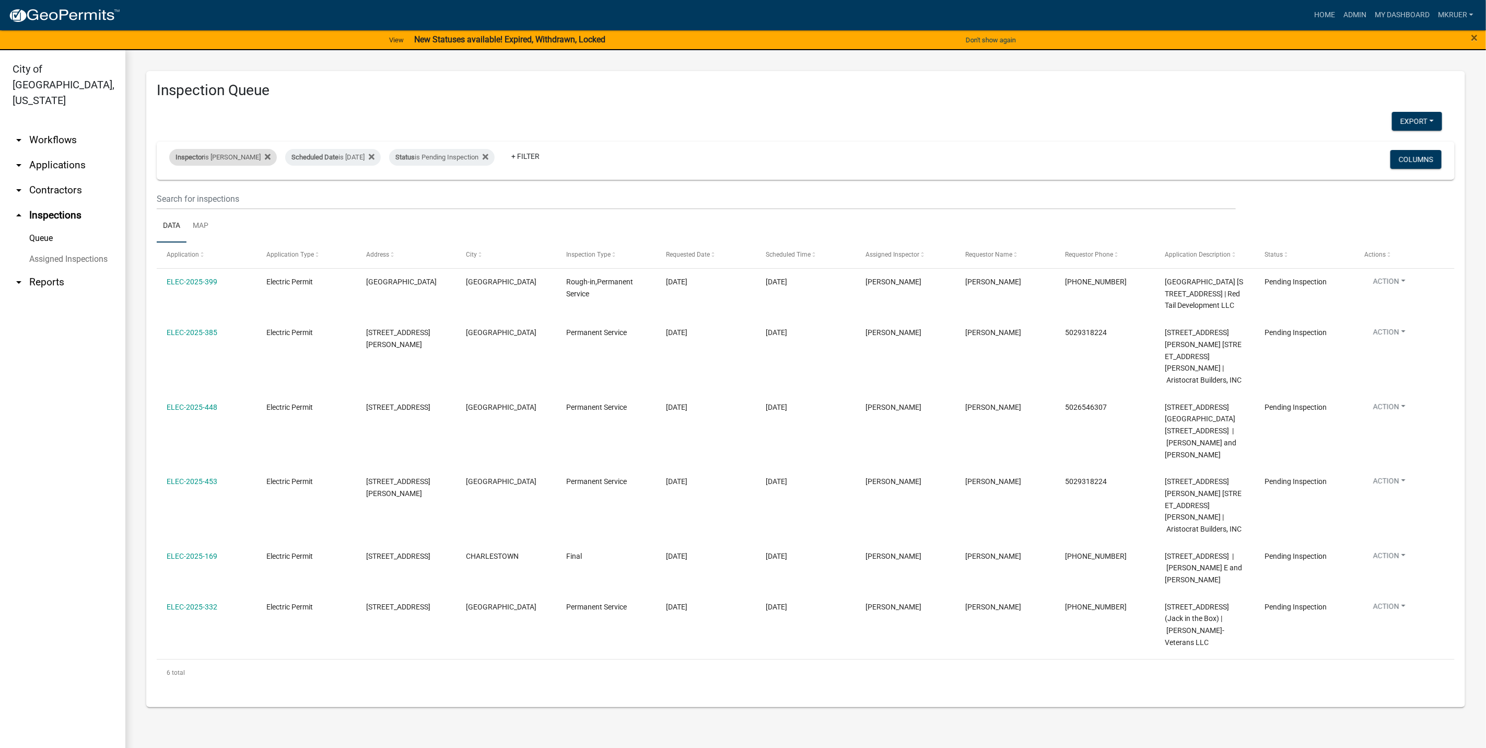
click at [242, 160] on div "Inspector is Harold Satterly" at bounding box center [223, 157] width 108 height 17
click at [221, 204] on select "Select an option None Shawn Jeremy Ramsey Mary Frey Chad Reischl Mike Kruer Har…" at bounding box center [221, 207] width 104 height 21
select select "fdb3bcc6-ce93-4663-8a18-5c08884dd177"
click at [169, 197] on select "Select an option None Shawn Jeremy Ramsey Mary Frey Chad Reischl Mike Kruer Har…" at bounding box center [221, 207] width 104 height 21
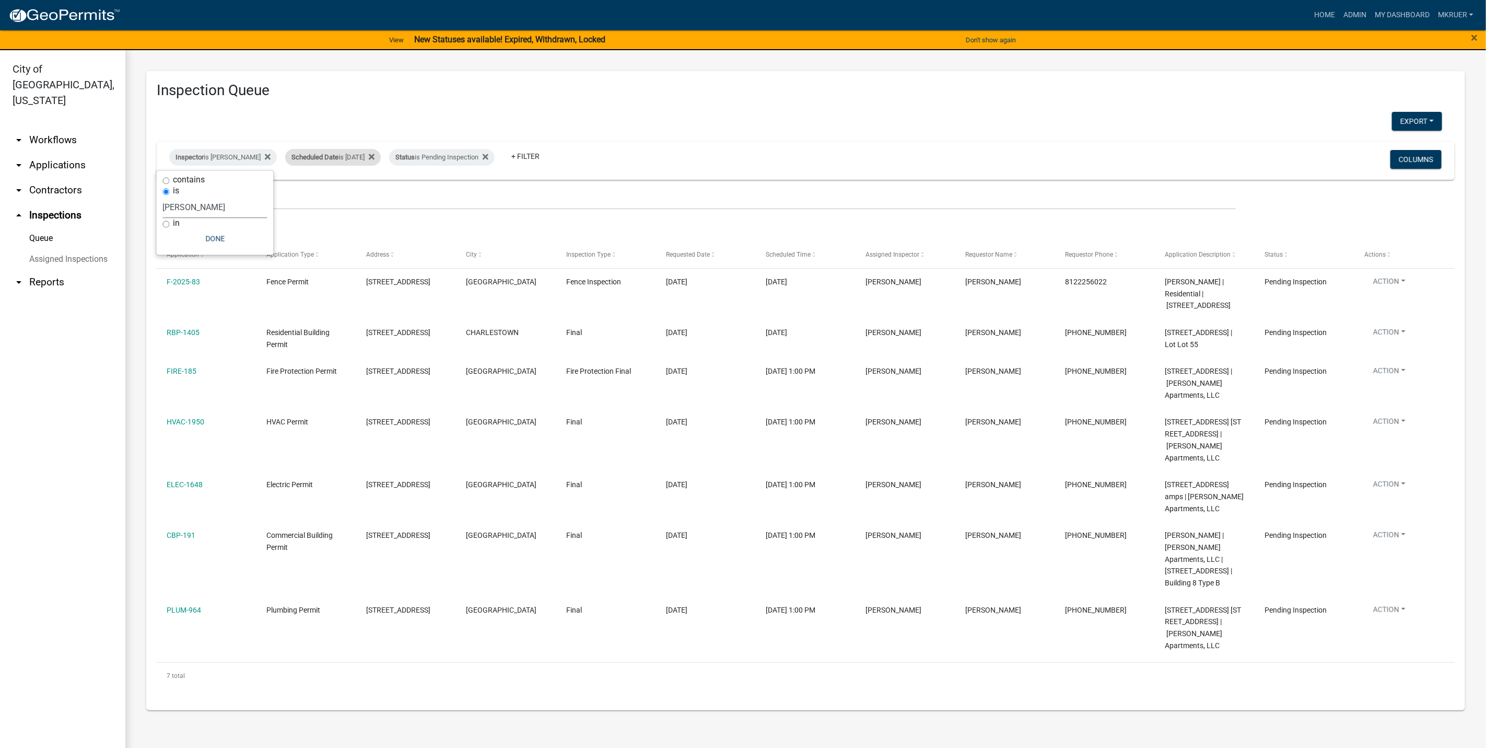
click at [348, 155] on div "Scheduled Date is 08/21/2025" at bounding box center [333, 157] width 96 height 17
click at [358, 197] on input "[DATE]" at bounding box center [326, 196] width 73 height 21
type input "[DATE]"
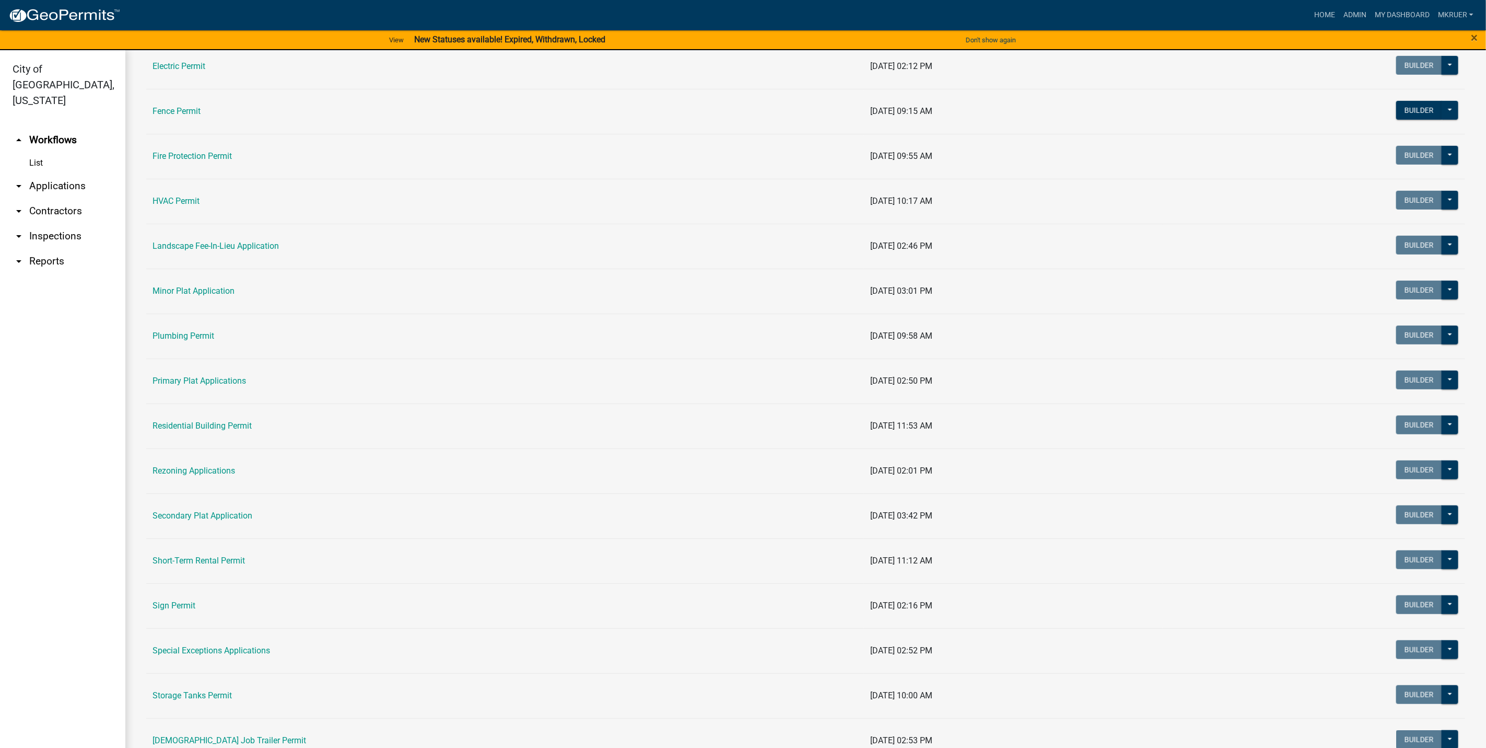
scroll to position [392, 0]
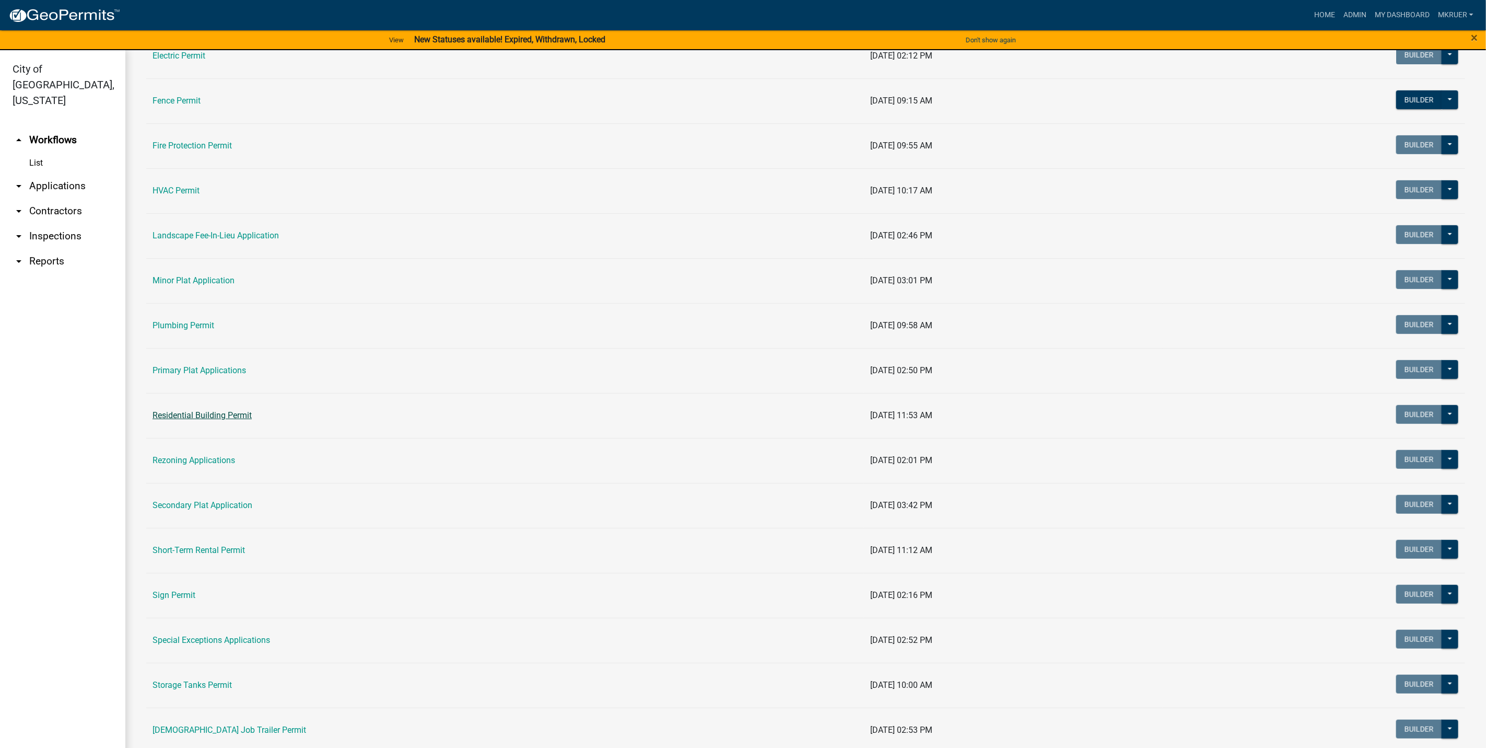
click at [198, 416] on link "Residential Building Permit" at bounding box center [202, 415] width 99 height 10
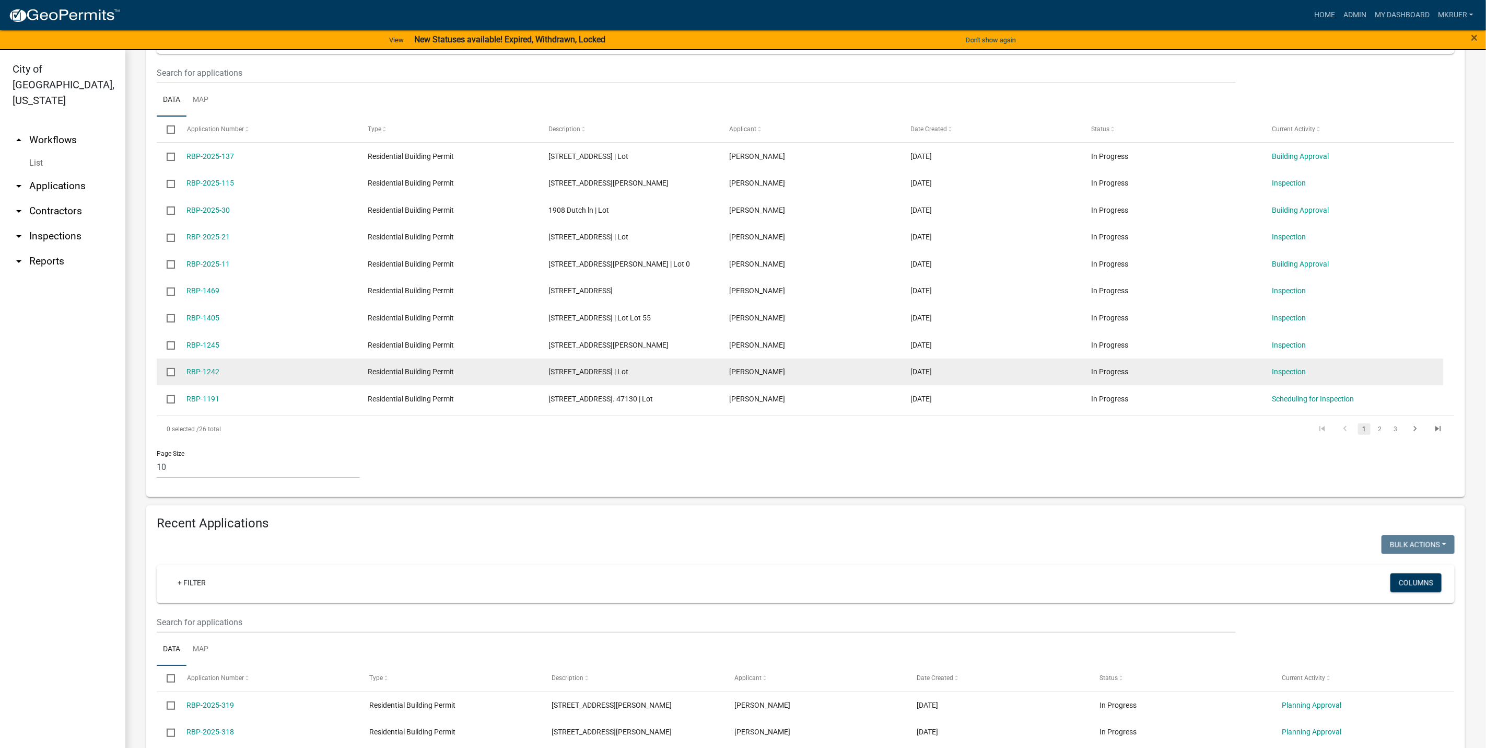
scroll to position [313, 0]
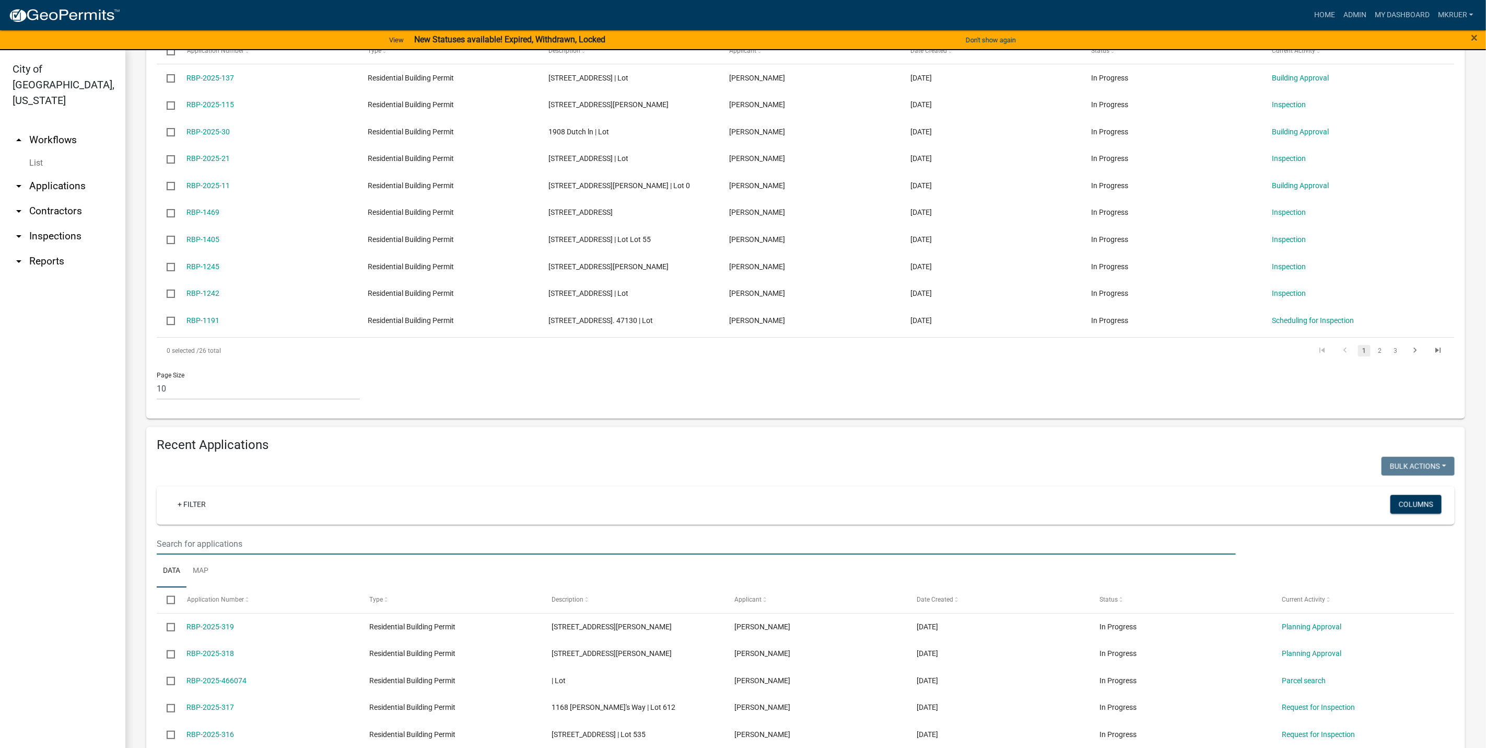
click at [207, 554] on input "text" at bounding box center [696, 543] width 1079 height 21
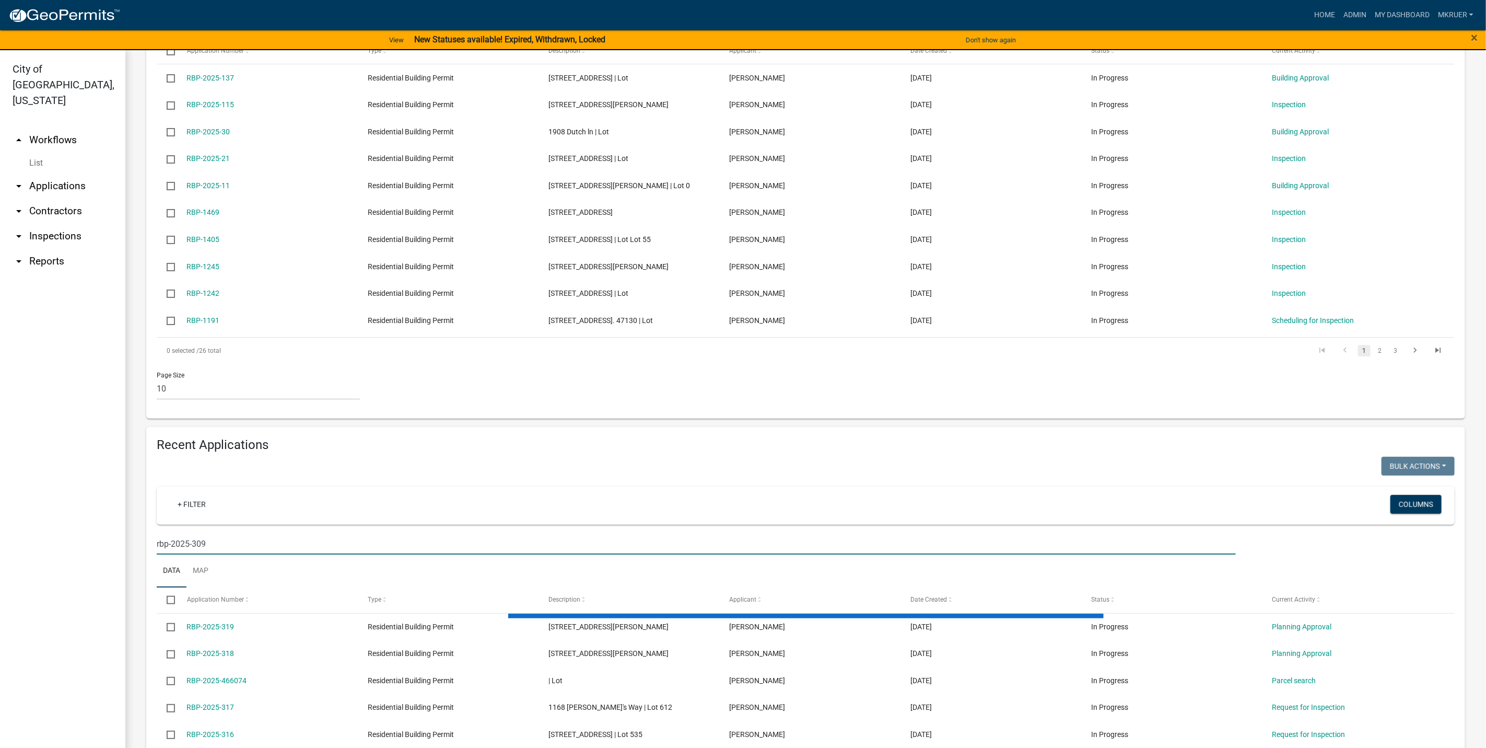
scroll to position [301, 0]
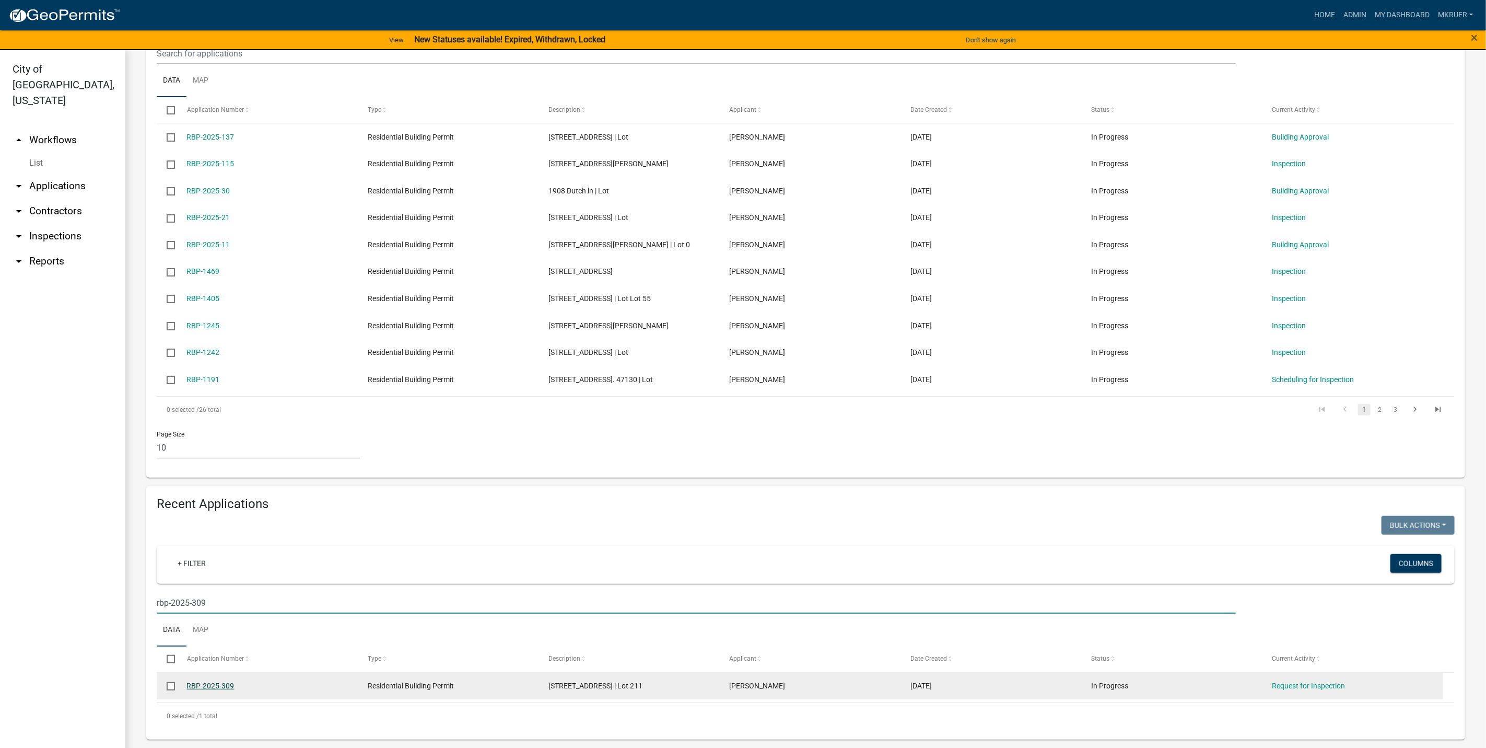
type input "rbp-2025-309"
click at [201, 681] on link "RBP-2025-309" at bounding box center [211, 685] width 48 height 8
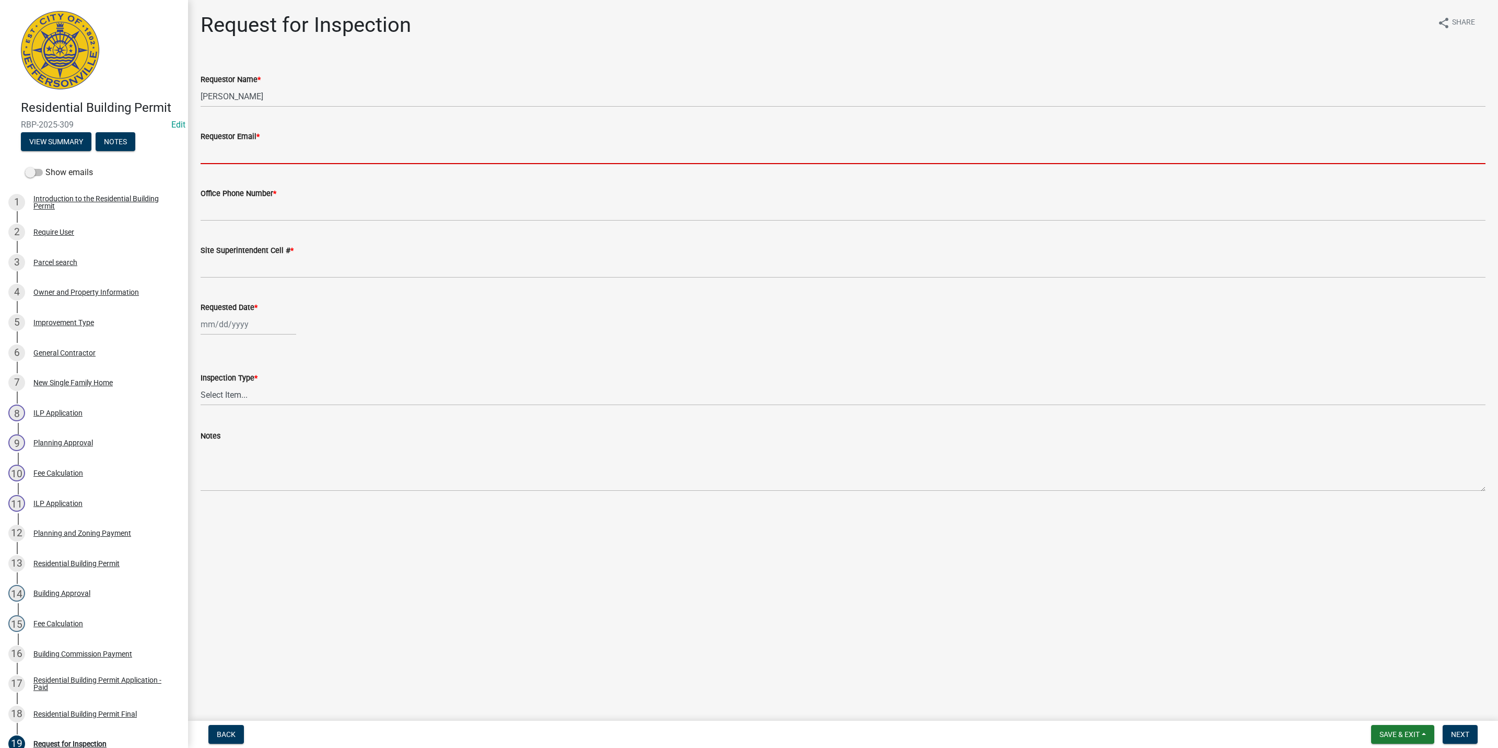
click at [240, 146] on input "Requestor Email *" at bounding box center [843, 153] width 1285 height 21
type input "[EMAIL_ADDRESS][DOMAIN_NAME]"
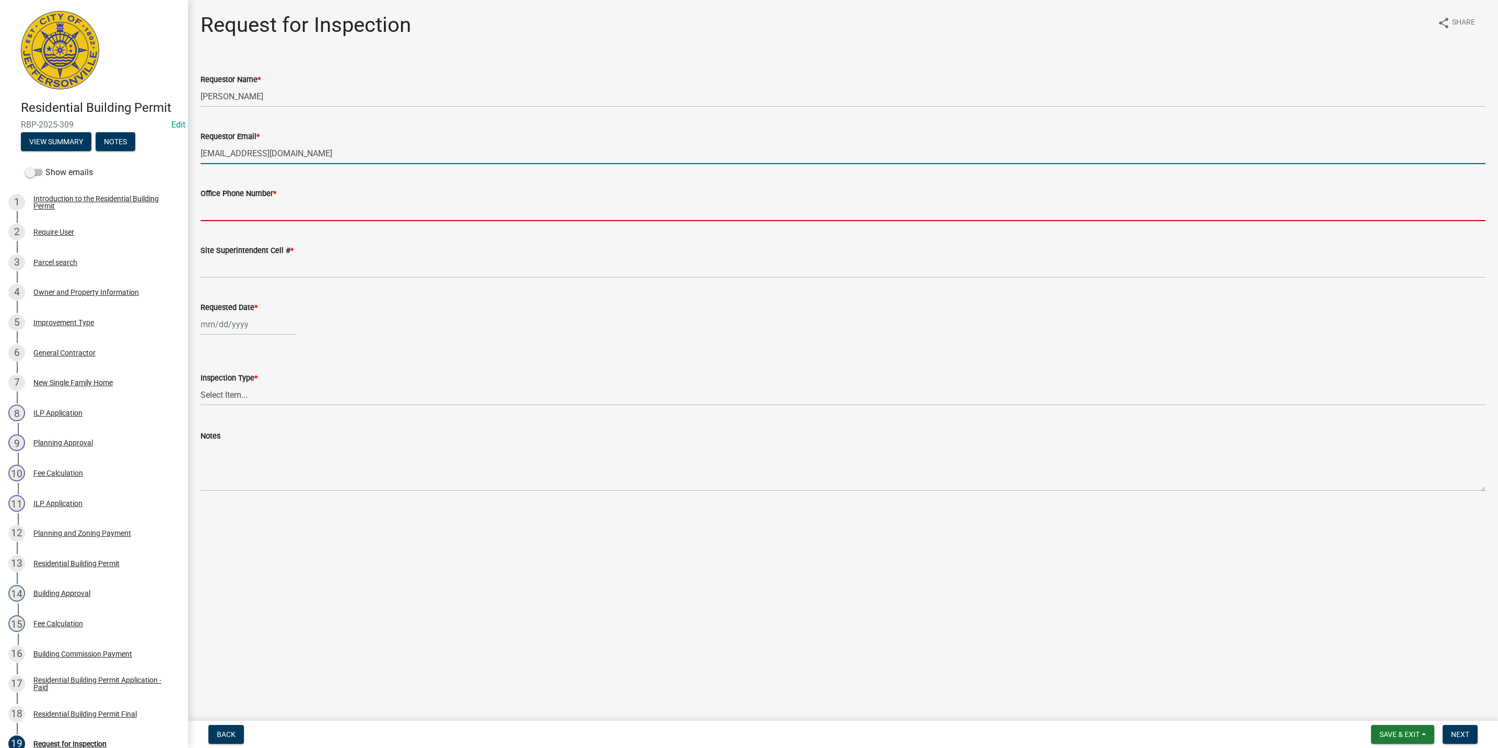
type input "5027731843"
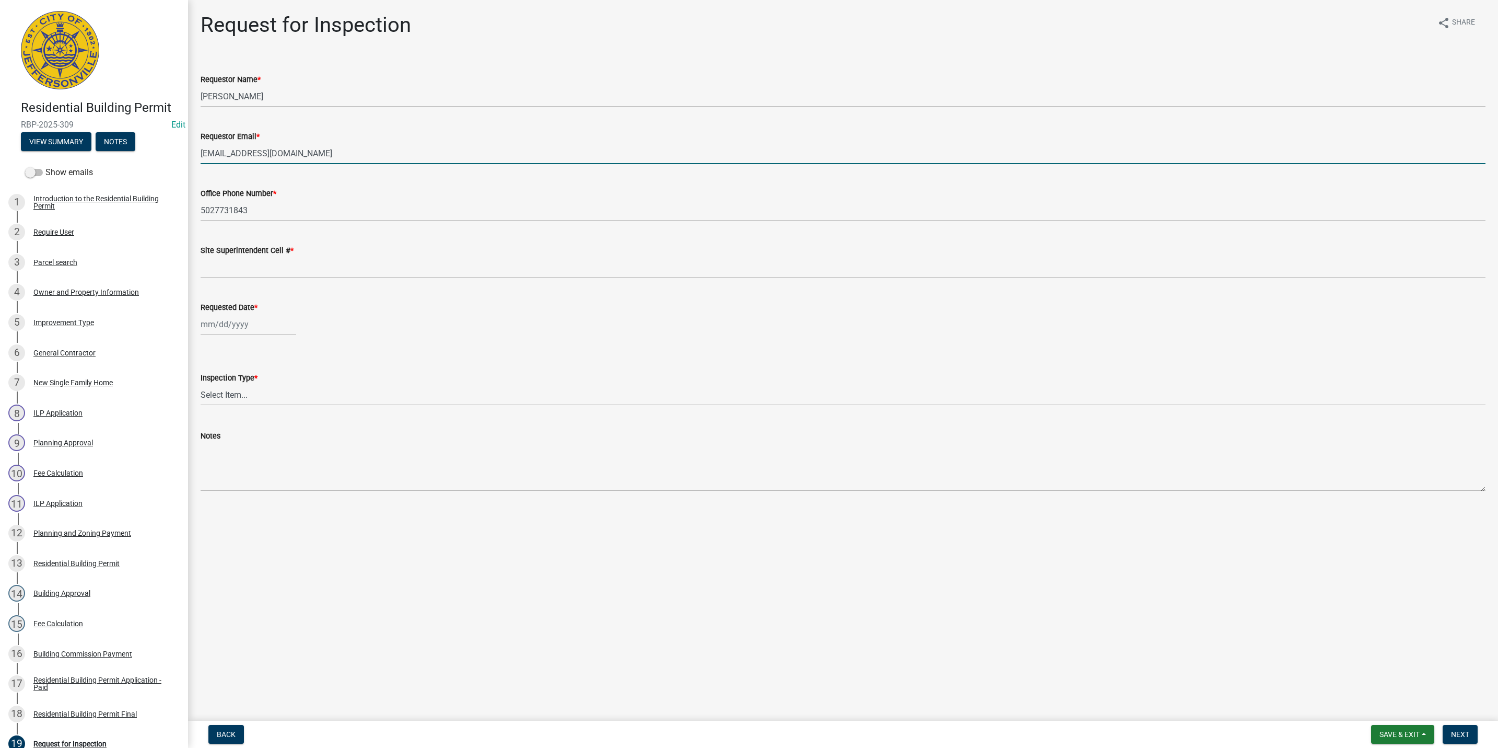
type input "5027731843"
type input "[DATE]"
select select "8"
select select "2025"
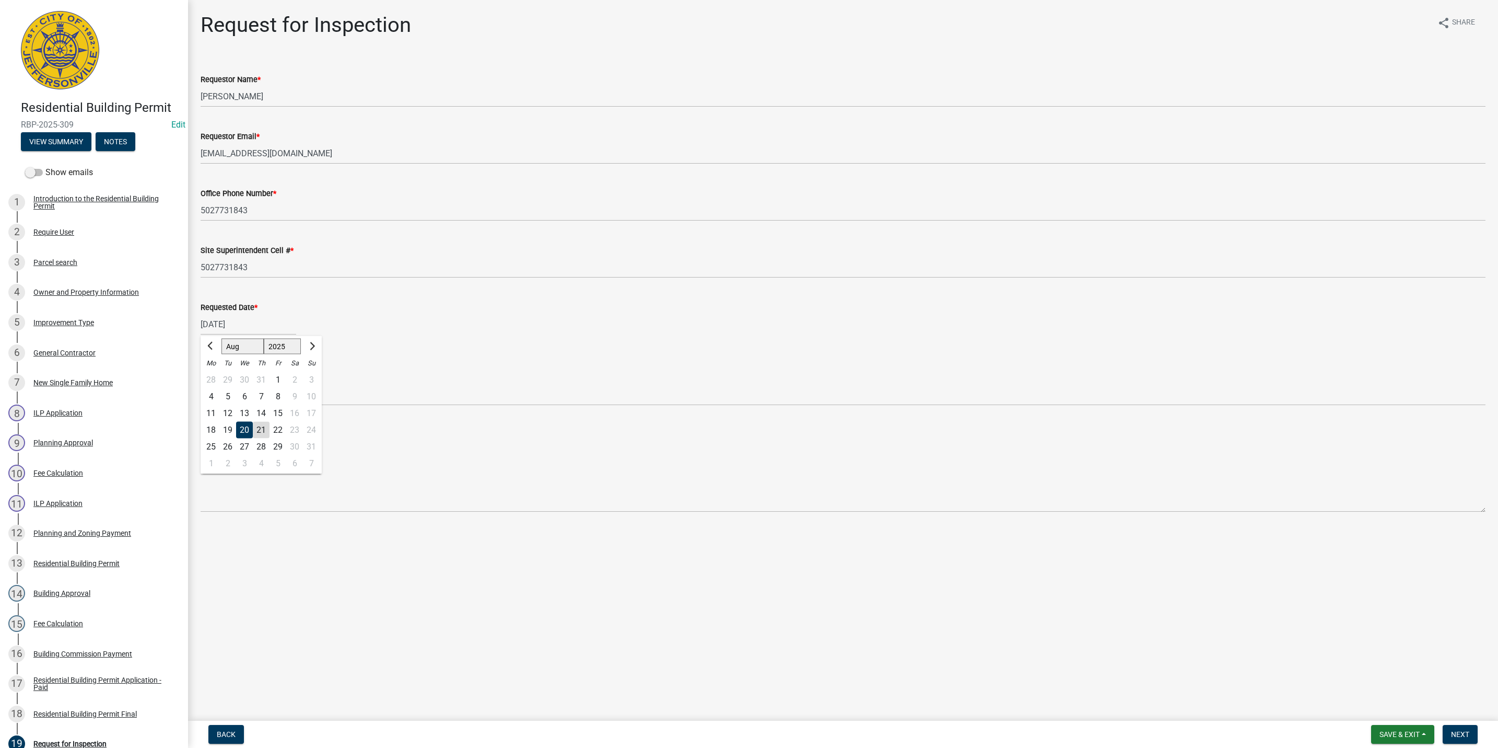
click at [258, 428] on div "21" at bounding box center [261, 430] width 17 height 17
type input "[DATE]"
click at [229, 393] on select "Select Item... Footer Foundation Framing Final" at bounding box center [843, 394] width 1285 height 21
click at [201, 384] on select "Select Item... Footer Foundation Framing Final" at bounding box center [843, 394] width 1285 height 21
select select "5905b6c6-73a3-4561-9a25-e231032c58c8"
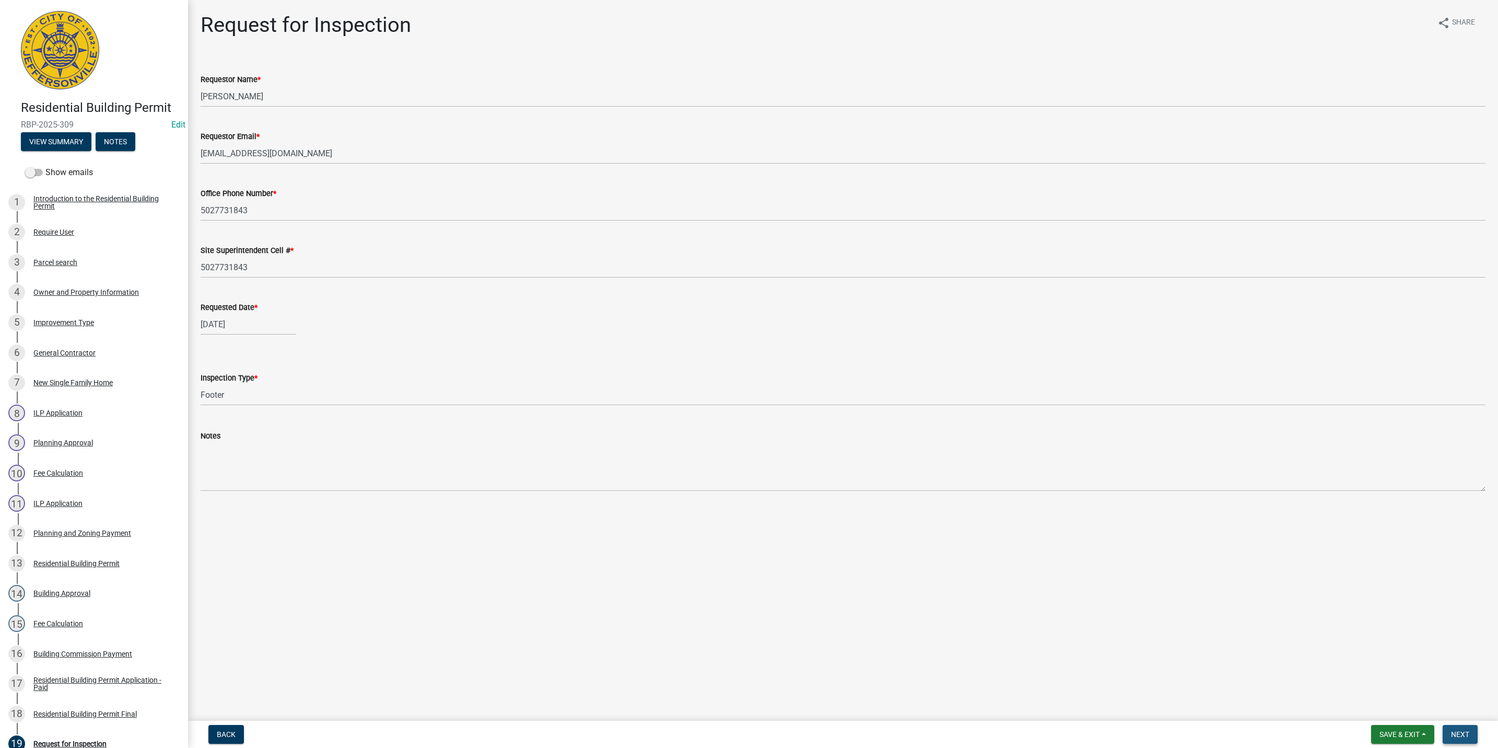
click at [1461, 737] on span "Next" at bounding box center [1460, 734] width 18 height 8
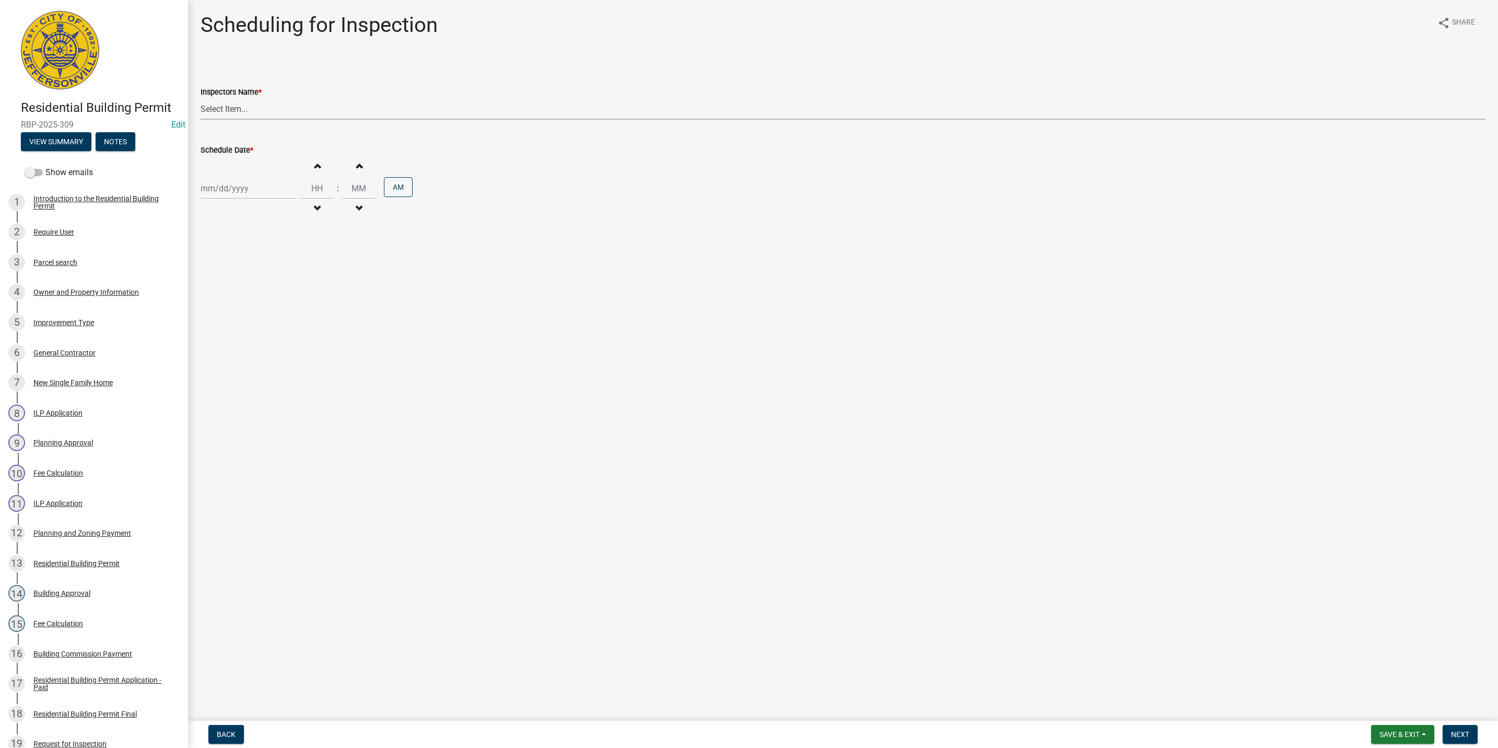
click at [234, 107] on select "Select Item... [PERSON_NAME] ([PERSON_NAME]) [PERSON_NAME] ([PERSON_NAME]) mkru…" at bounding box center [843, 108] width 1285 height 21
select select "fdb3bcc6-ce93-4663-8a18-5c08884dd177"
click at [201, 98] on select "Select Item... [PERSON_NAME] ([PERSON_NAME]) [PERSON_NAME] ([PERSON_NAME]) mkru…" at bounding box center [843, 108] width 1285 height 21
click at [232, 191] on div at bounding box center [249, 188] width 96 height 21
select select "8"
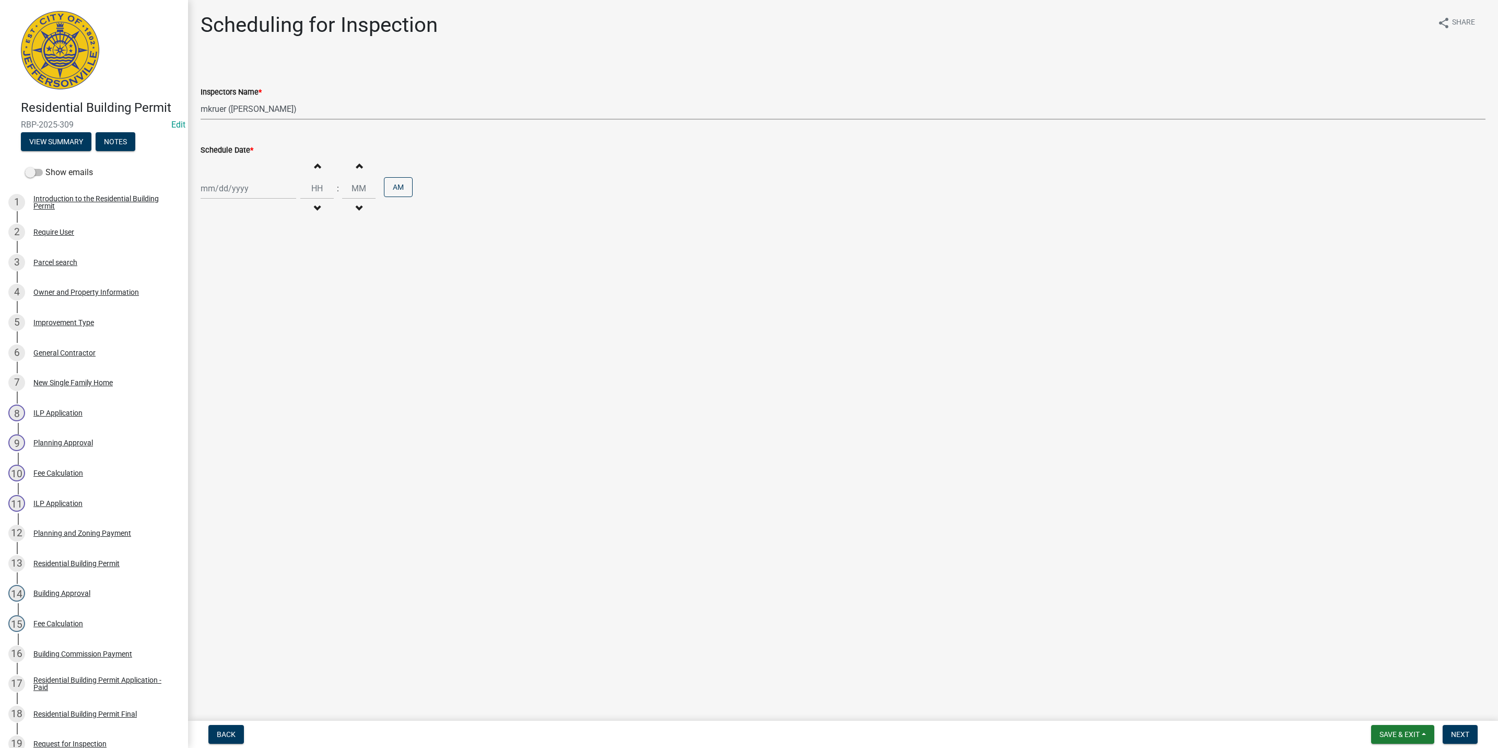
select select "2025"
click at [260, 295] on div "21" at bounding box center [261, 294] width 17 height 17
type input "[DATE]"
click at [314, 167] on span "button" at bounding box center [316, 165] width 5 height 8
type input "01"
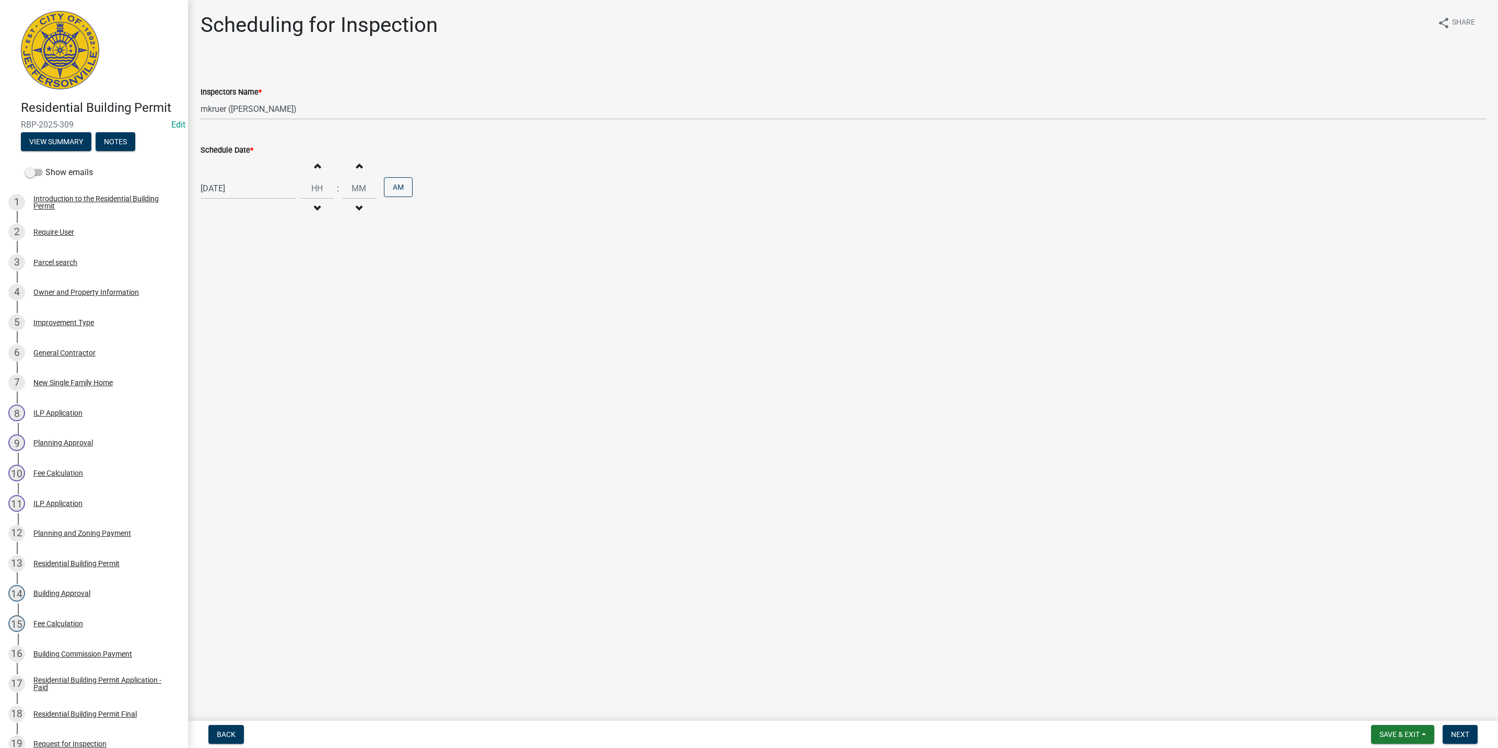
type input "00"
click at [314, 167] on span "button" at bounding box center [316, 165] width 5 height 8
type input "02"
click at [359, 189] on input "00" at bounding box center [358, 188] width 33 height 21
type input "0"
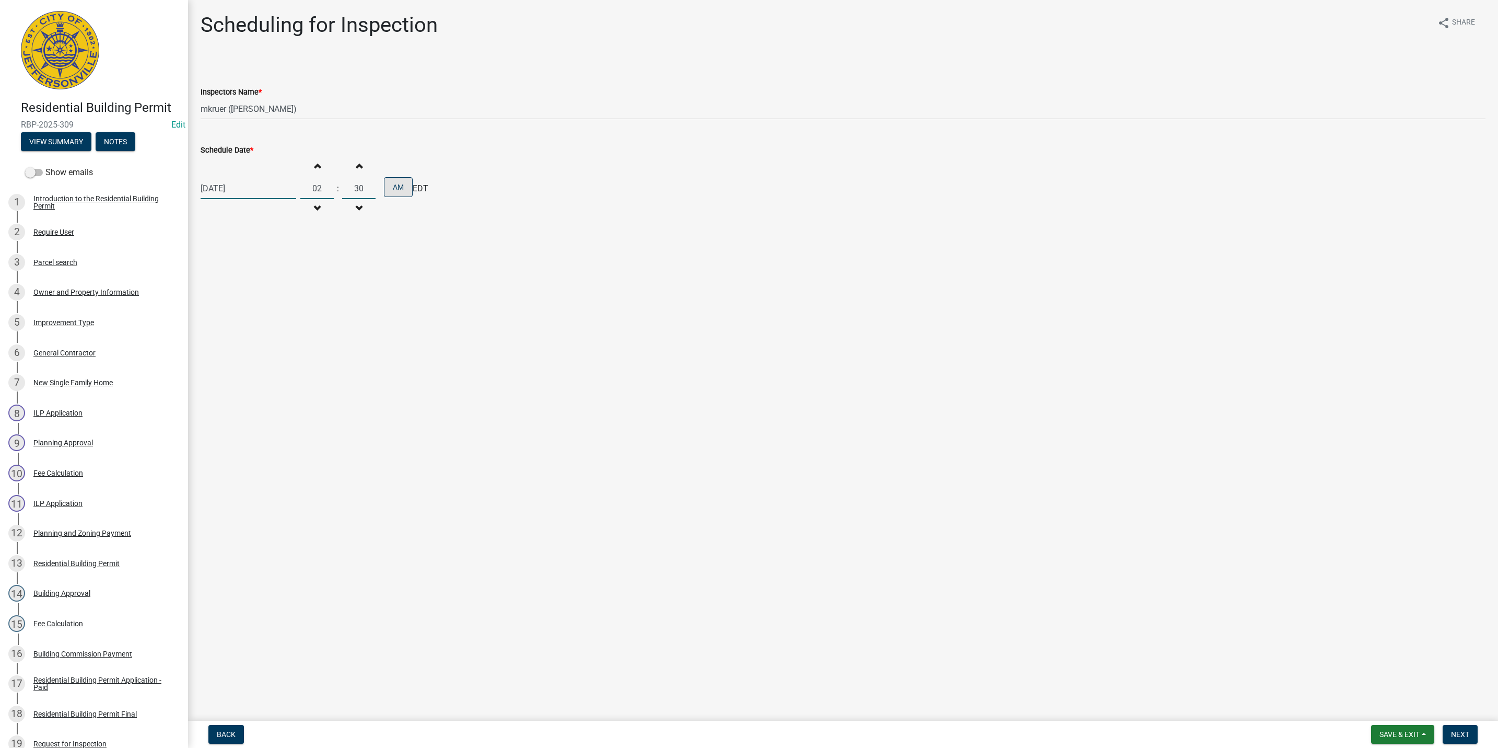
type input "30"
click at [394, 193] on button "AM" at bounding box center [398, 187] width 29 height 20
click at [1462, 733] on span "Next" at bounding box center [1460, 734] width 18 height 8
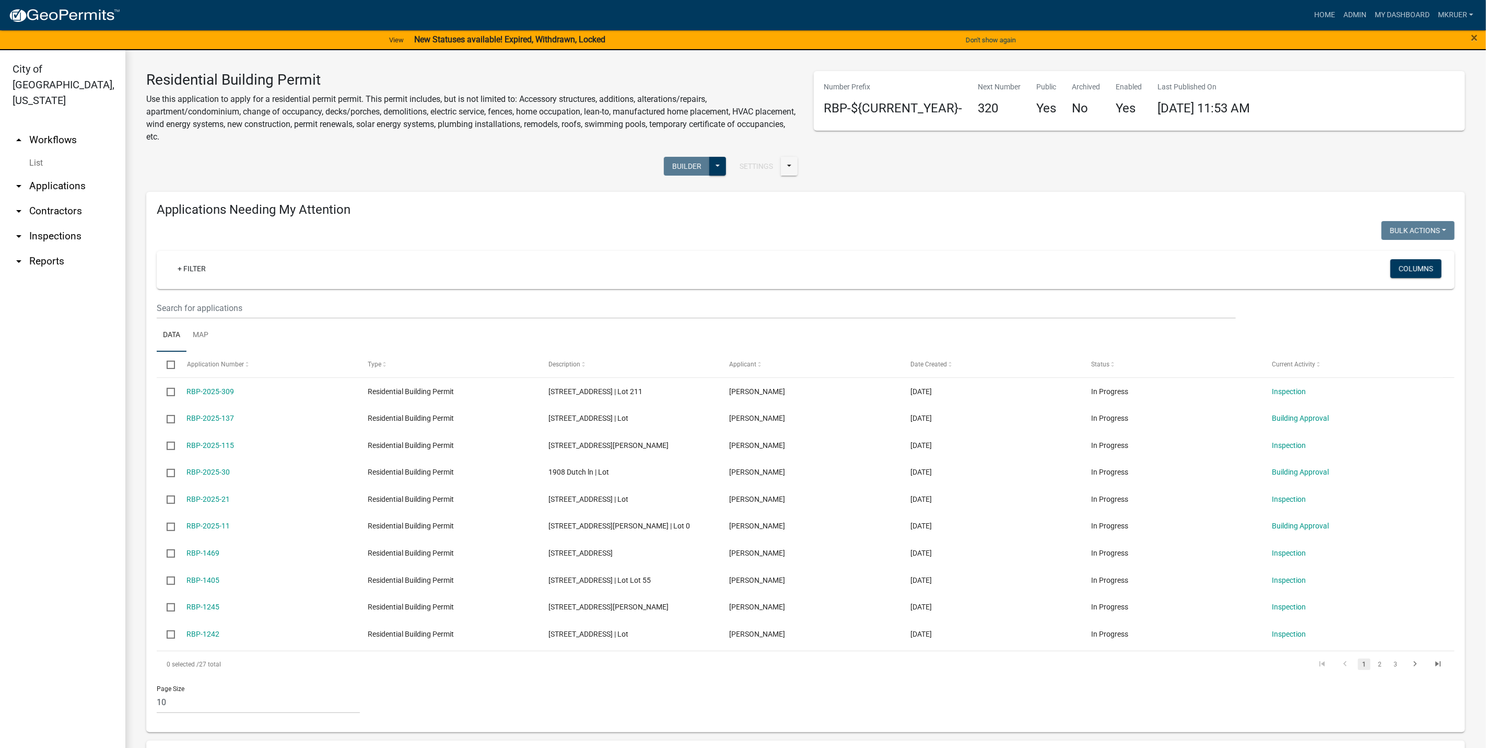
click at [49, 224] on link "arrow_drop_down Inspections" at bounding box center [62, 236] width 125 height 25
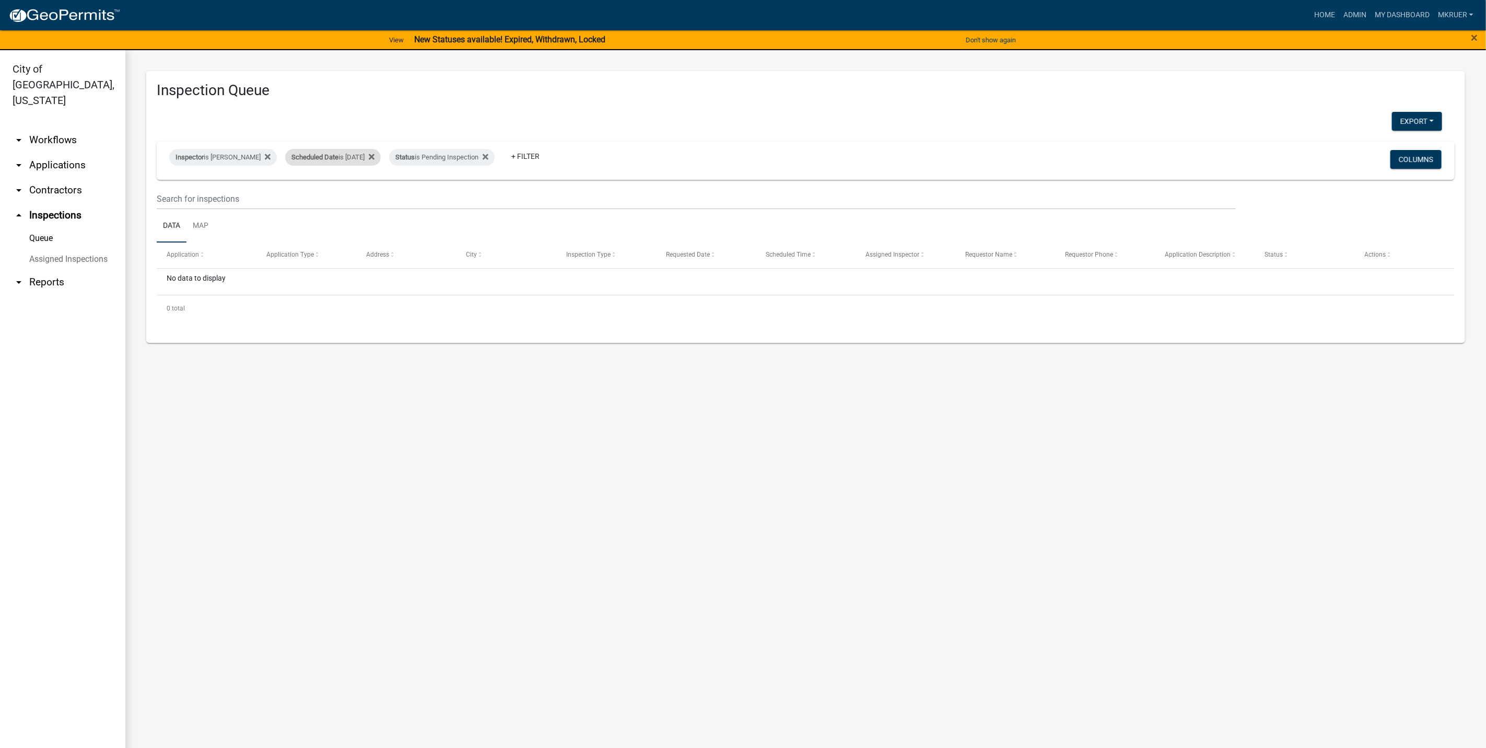
click at [356, 160] on div "Scheduled Date is [DATE]" at bounding box center [333, 157] width 96 height 17
click at [359, 199] on input "[DATE]" at bounding box center [326, 196] width 73 height 21
type input "[DATE]"
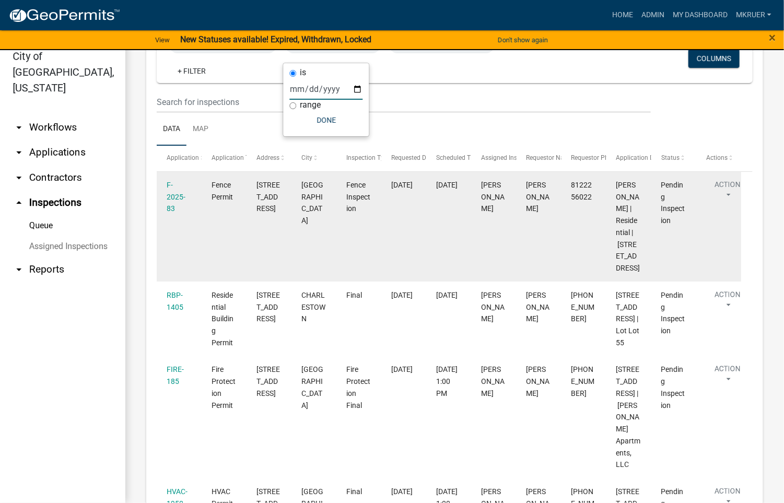
scroll to position [87, 0]
